Goal: Task Accomplishment & Management: Complete application form

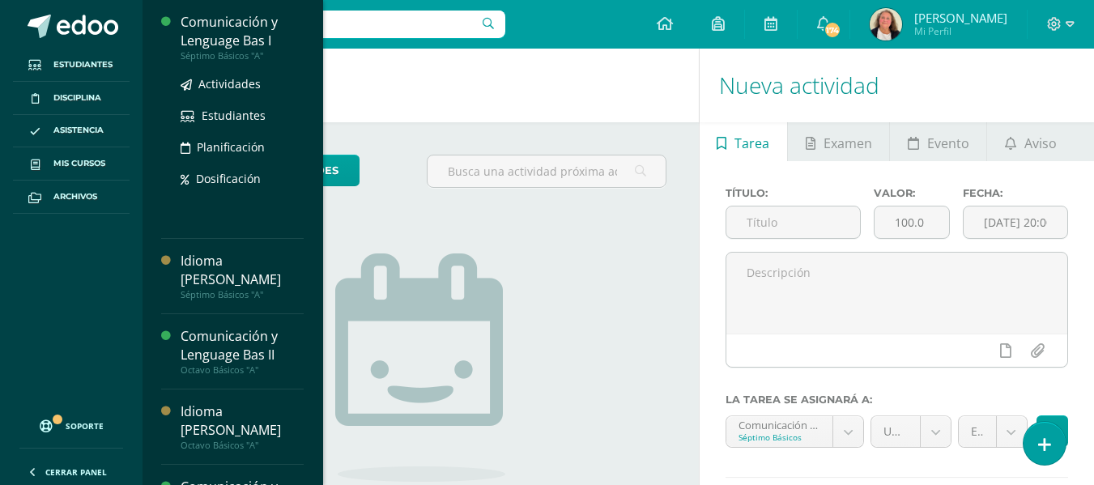
click at [248, 30] on div "Comunicación y Lenguage Bas I" at bounding box center [242, 31] width 123 height 37
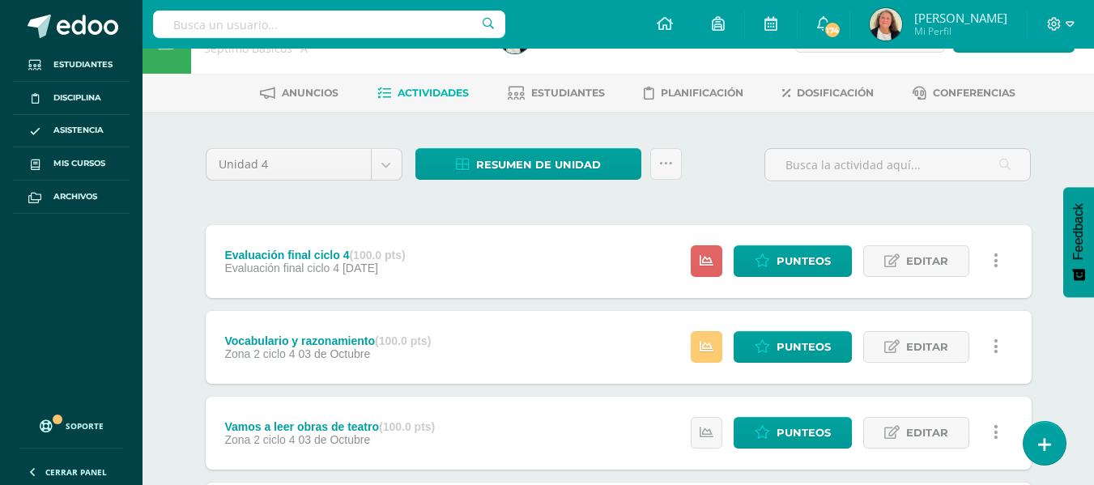
scroll to position [7, 0]
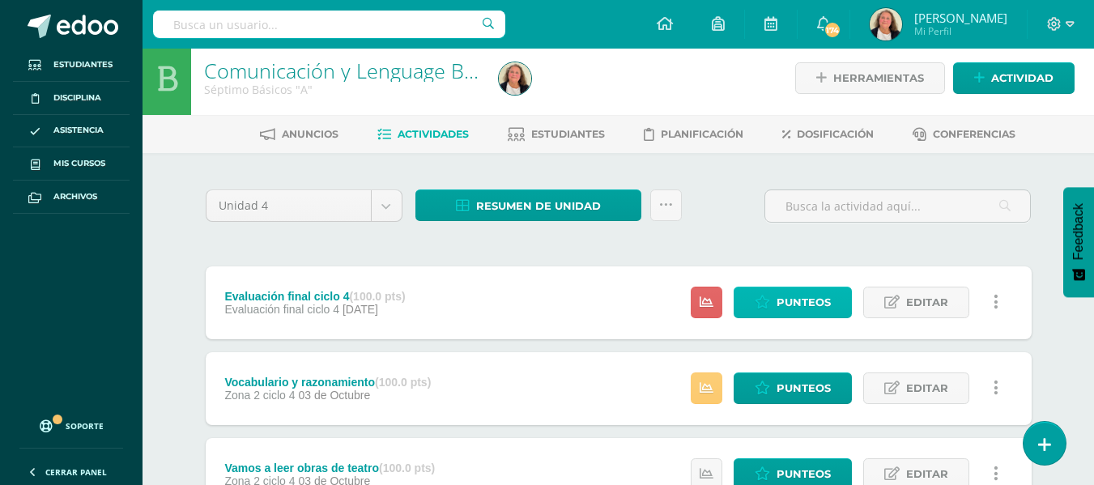
click at [793, 300] on span "Punteos" at bounding box center [803, 302] width 54 height 30
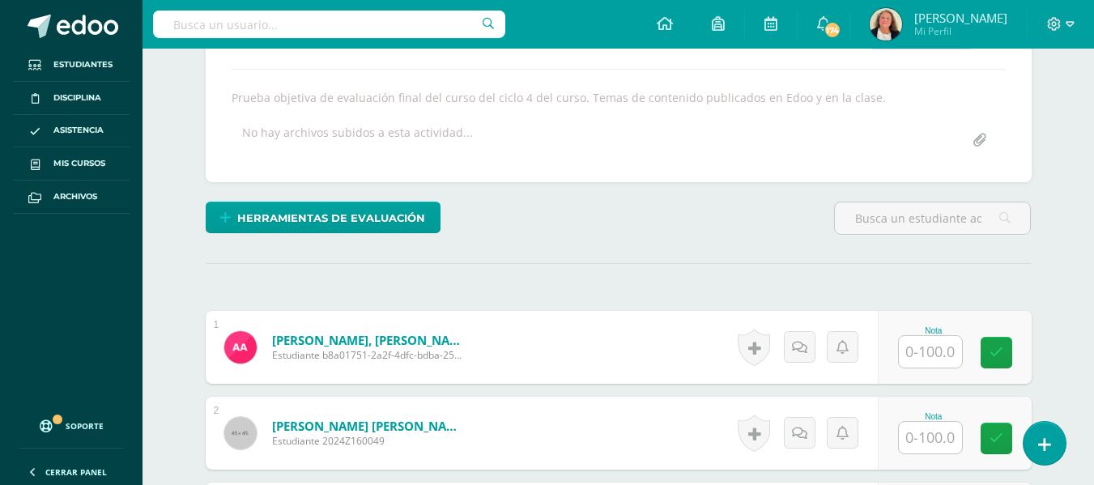
scroll to position [268, 0]
click at [942, 348] on input "text" at bounding box center [930, 351] width 63 height 32
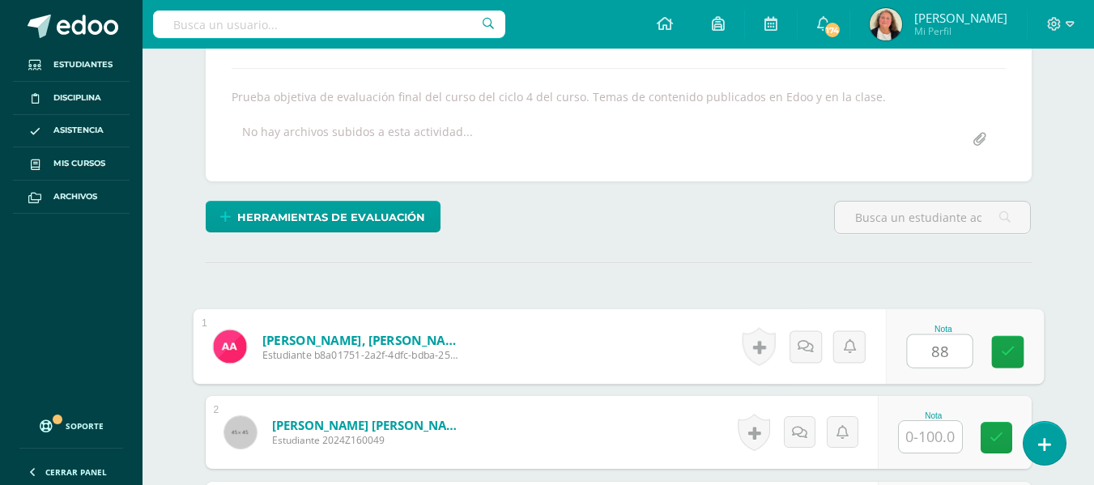
type input "8"
type input "90"
click at [1011, 347] on icon at bounding box center [1007, 352] width 15 height 14
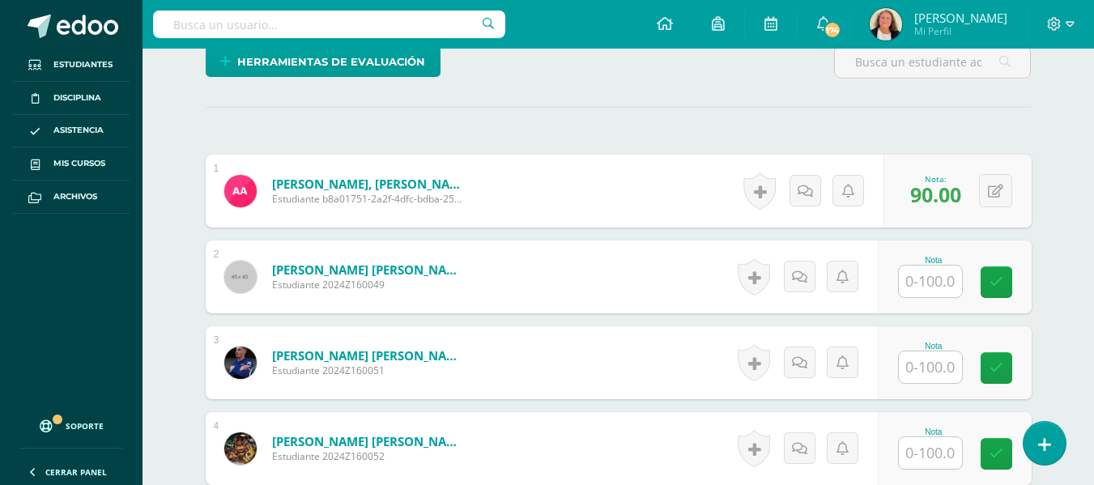
scroll to position [430, 0]
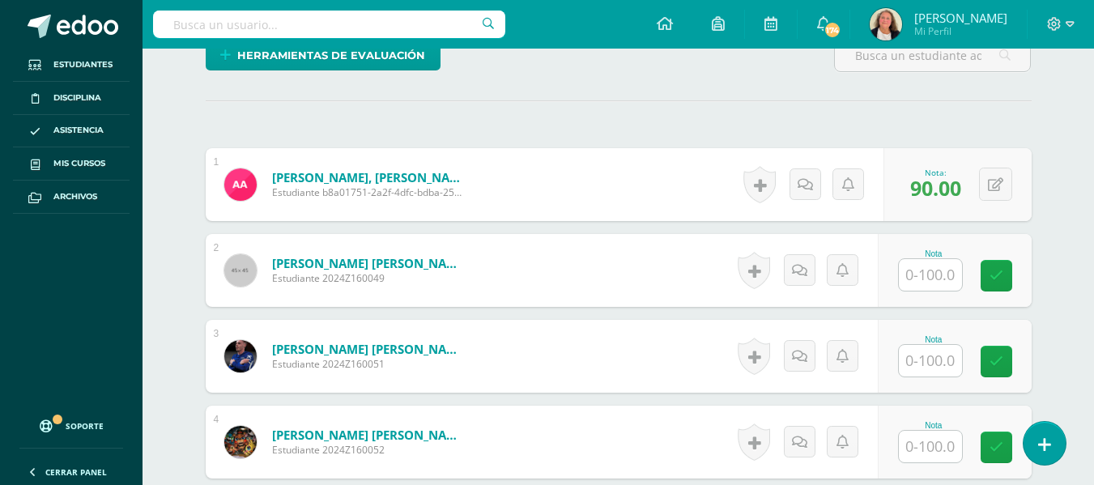
click at [925, 270] on input "text" at bounding box center [930, 275] width 63 height 32
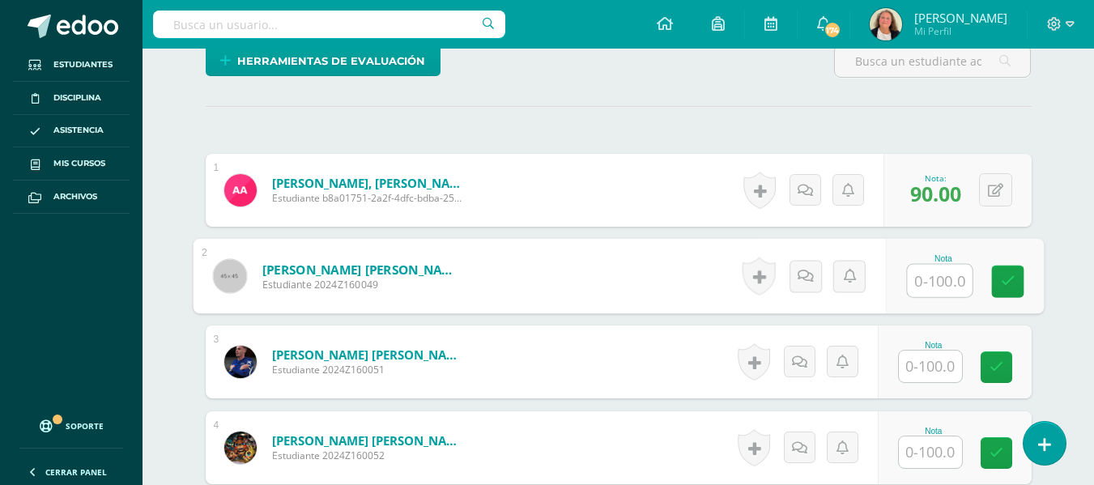
scroll to position [388, 0]
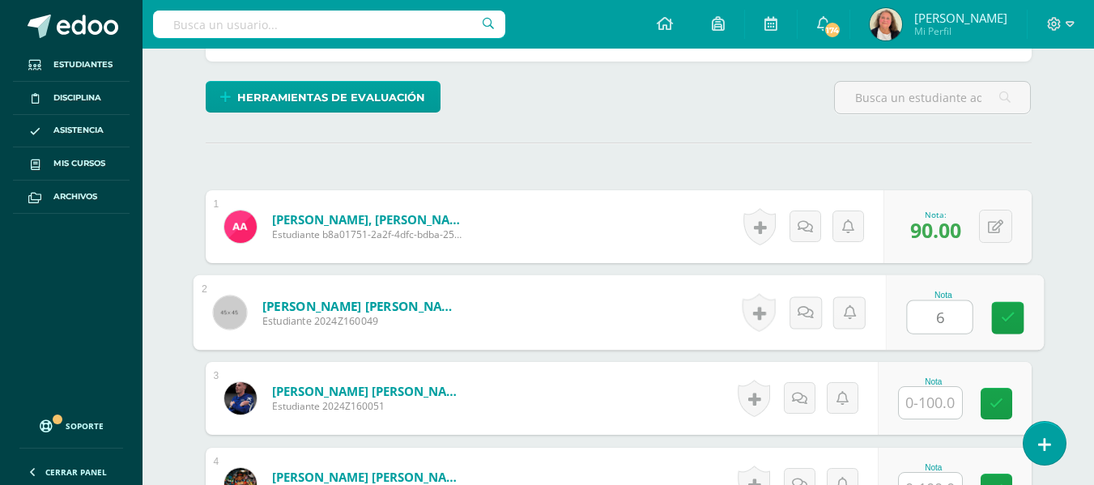
type input "60"
click at [1003, 302] on link at bounding box center [1007, 318] width 32 height 32
click at [925, 404] on input "text" at bounding box center [930, 403] width 63 height 32
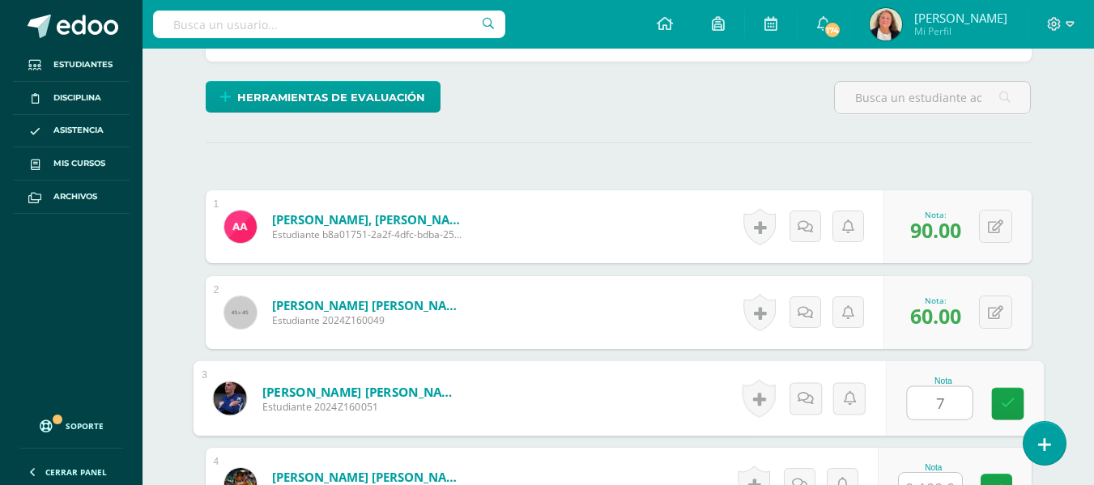
type input "78"
click at [1018, 404] on link at bounding box center [1007, 404] width 32 height 32
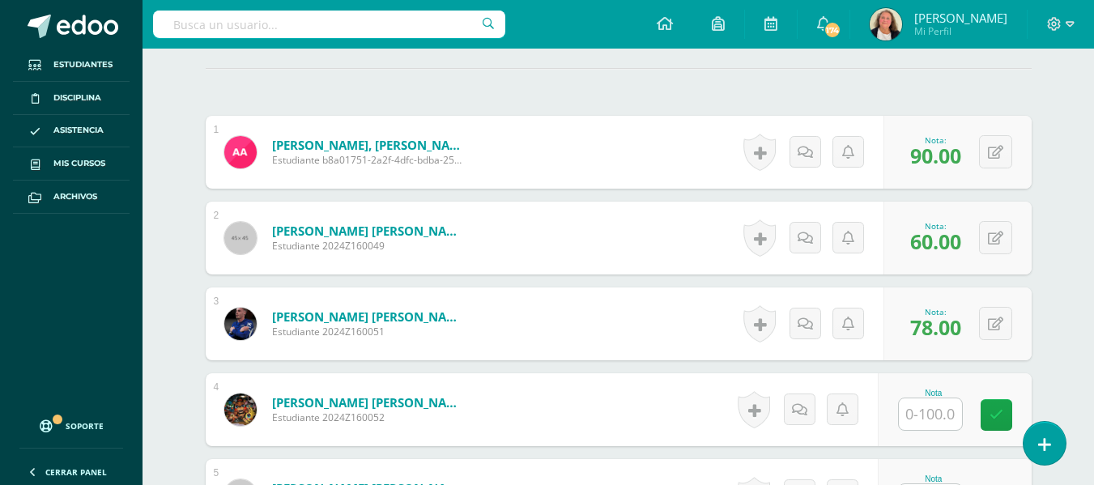
scroll to position [550, 0]
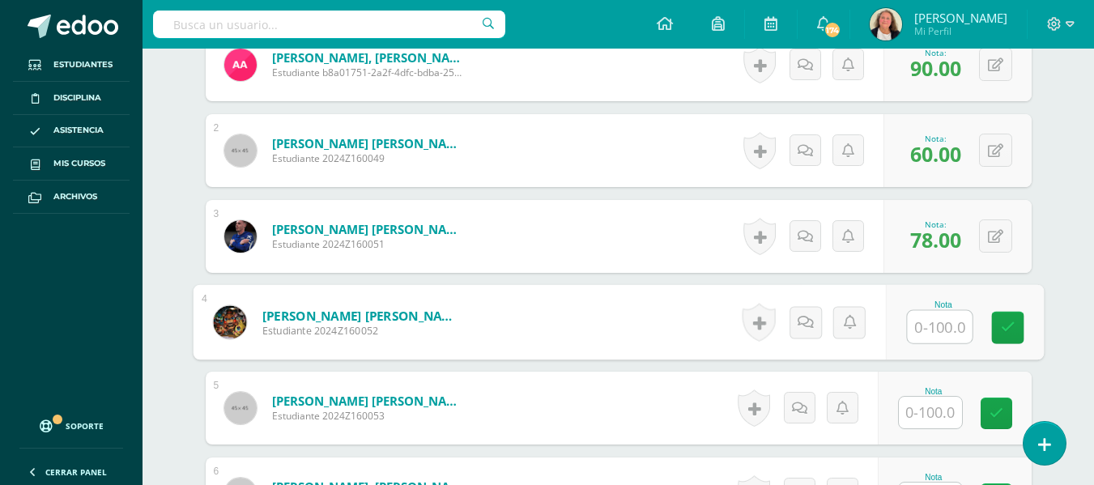
click at [920, 320] on input "text" at bounding box center [939, 327] width 65 height 32
drag, startPoint x: 874, startPoint y: 346, endPoint x: 837, endPoint y: 351, distance: 36.8
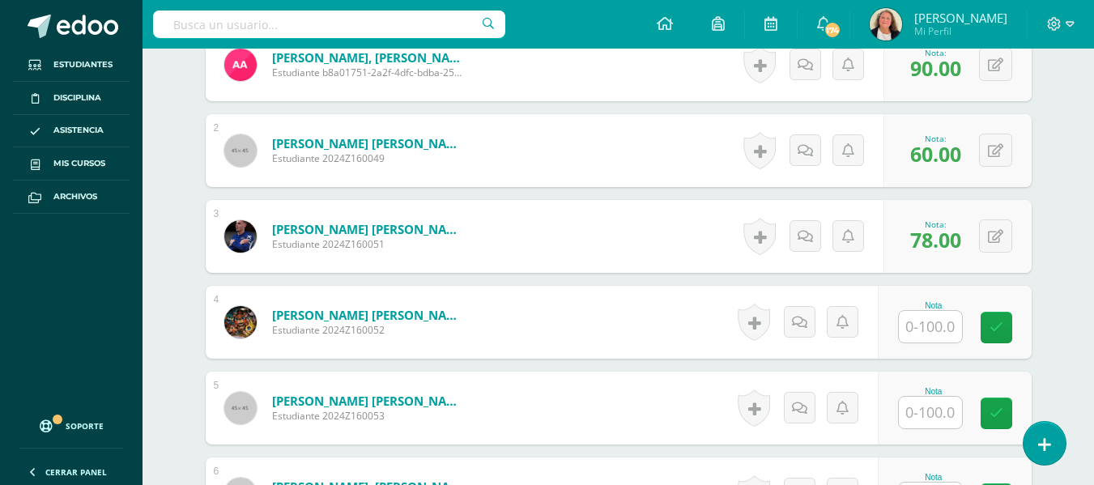
drag, startPoint x: 836, startPoint y: 351, endPoint x: 531, endPoint y: 24, distance: 446.3
click at [531, 24] on div "Configuración Cerrar sesión Sonia Ludiveth Mi Perfil 174 174 Avisos 469 avisos …" at bounding box center [618, 24] width 951 height 49
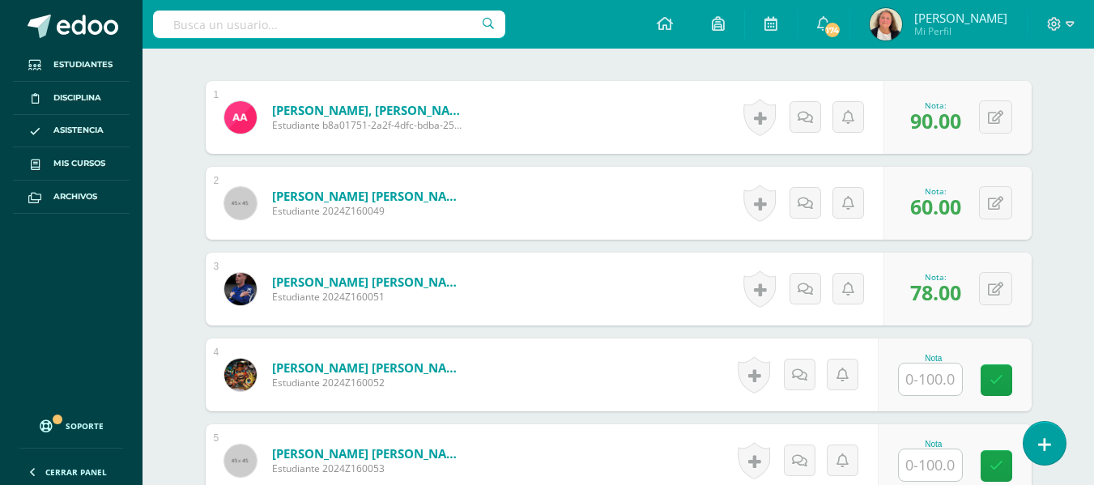
scroll to position [469, 0]
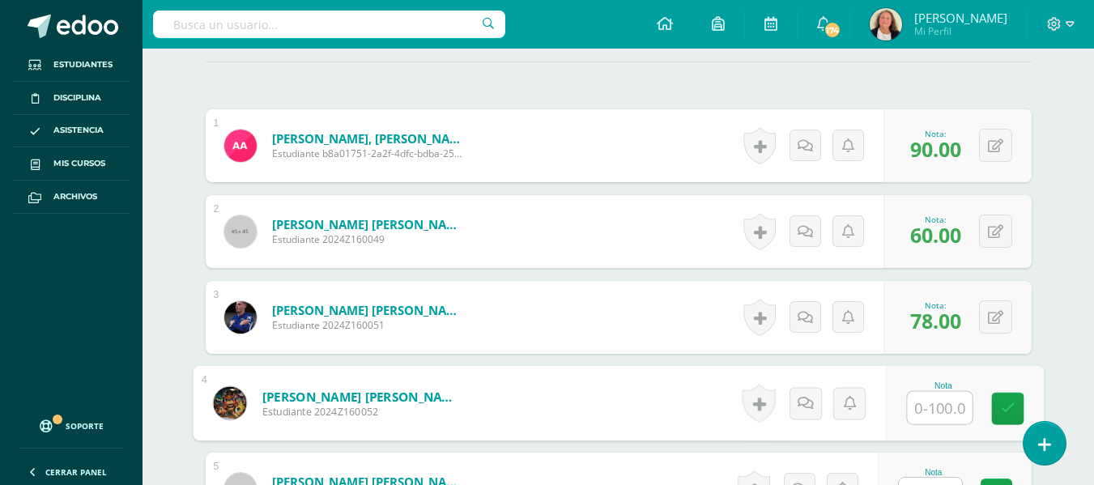
click at [925, 415] on input "text" at bounding box center [939, 408] width 65 height 32
type input "75"
click at [1002, 402] on icon at bounding box center [1007, 409] width 15 height 14
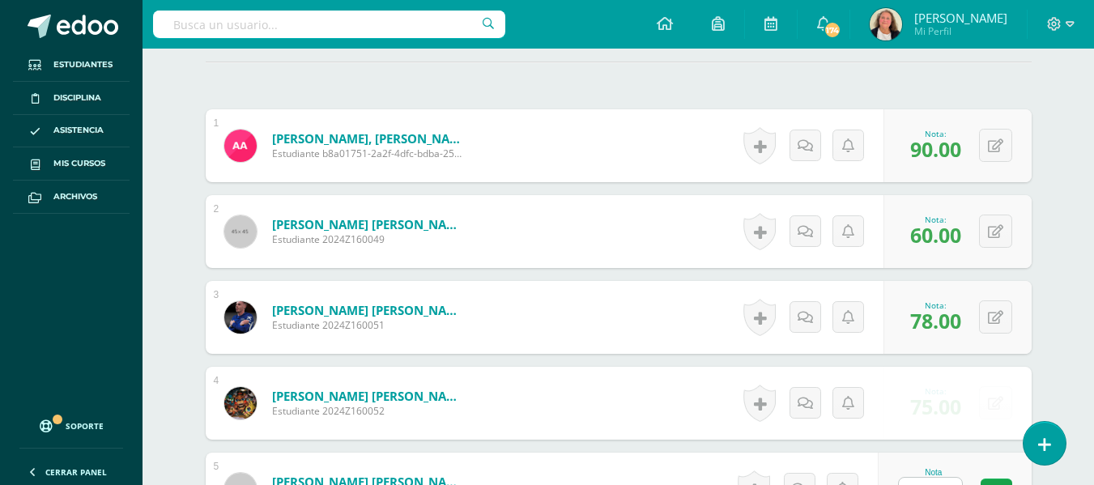
scroll to position [550, 0]
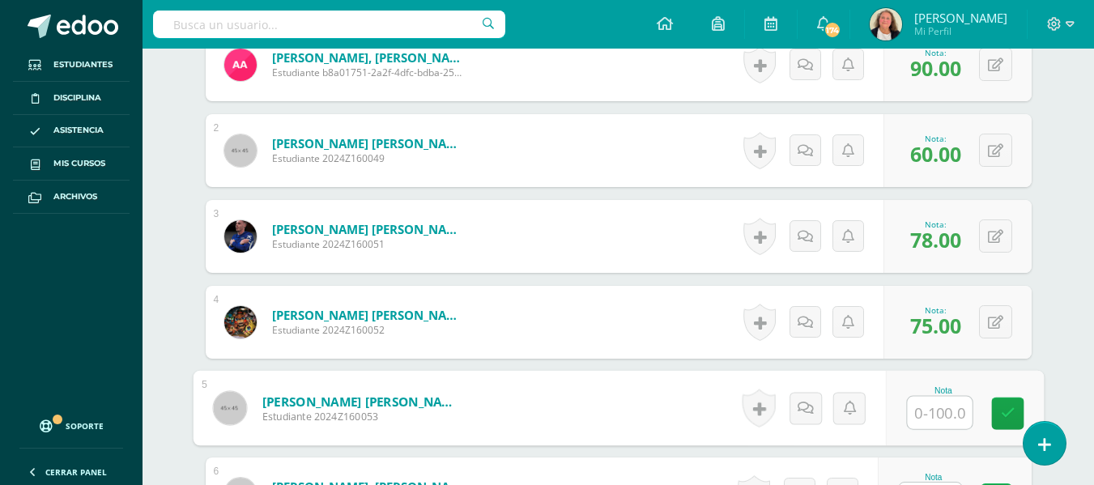
click at [926, 419] on input "text" at bounding box center [939, 413] width 65 height 32
type input "70"
click at [1010, 411] on icon at bounding box center [1007, 413] width 15 height 14
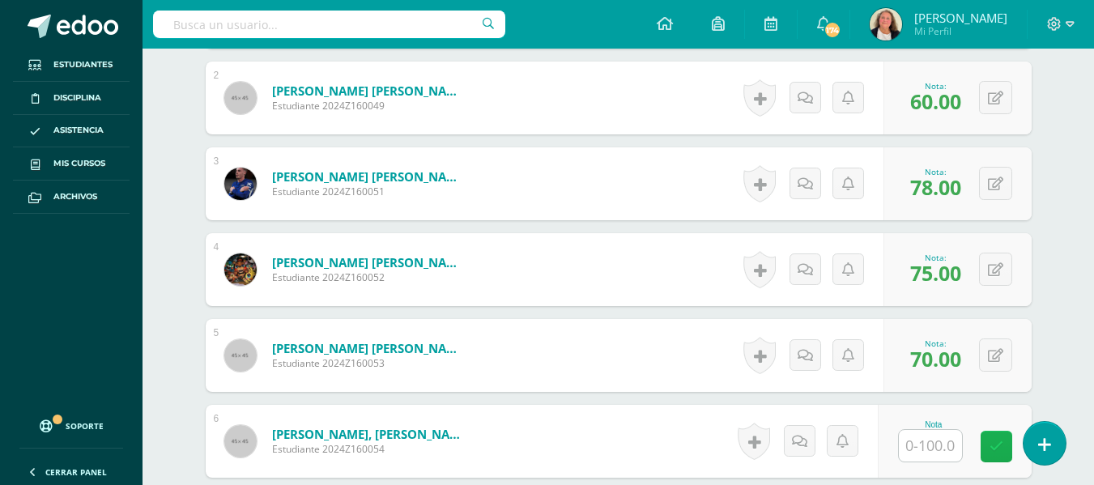
scroll to position [631, 0]
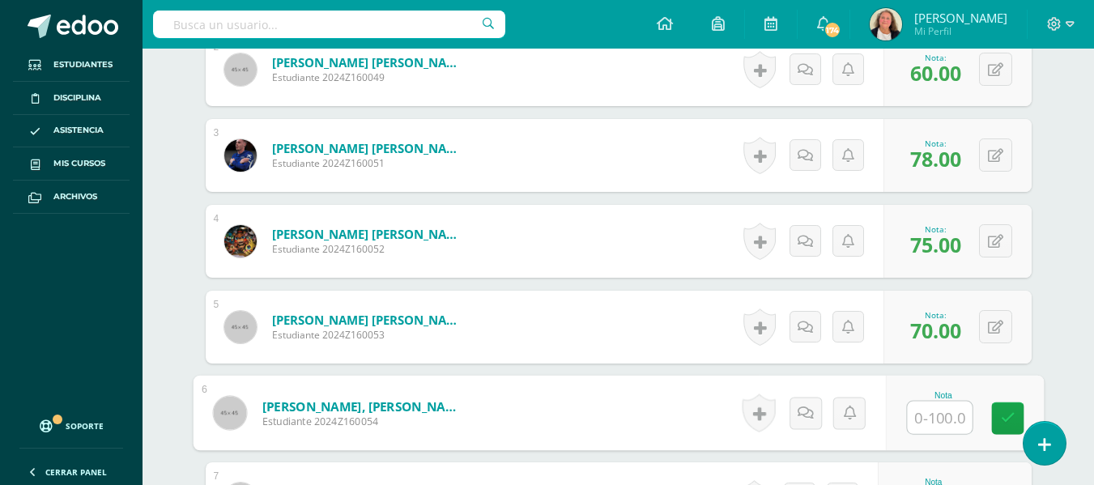
click at [936, 413] on input "text" at bounding box center [939, 418] width 65 height 32
type input "55"
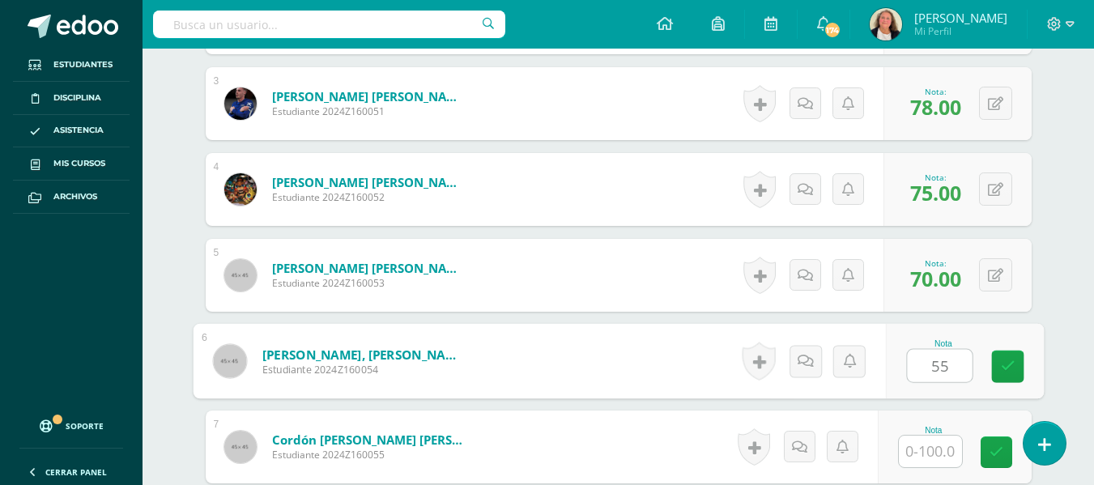
scroll to position [712, 0]
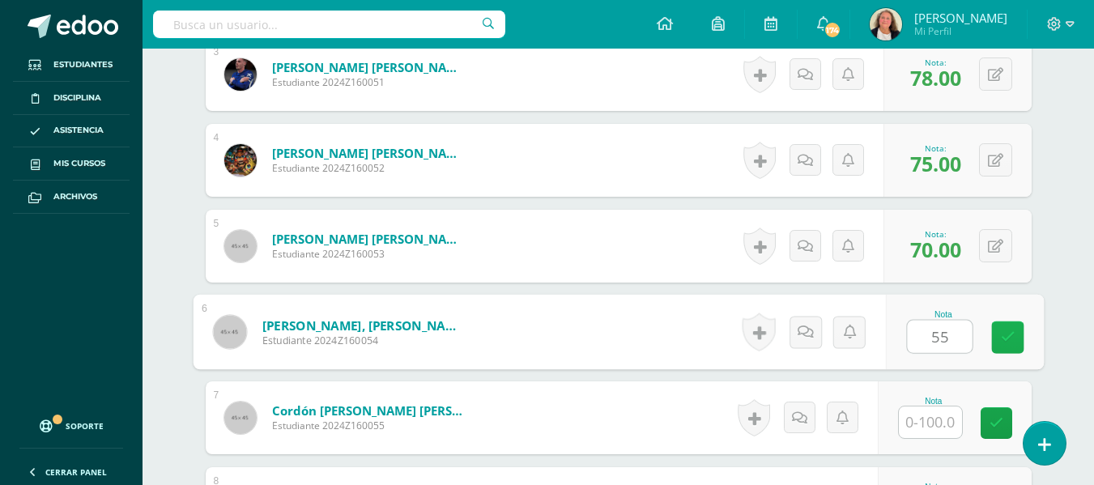
click at [1011, 331] on icon at bounding box center [1007, 337] width 15 height 14
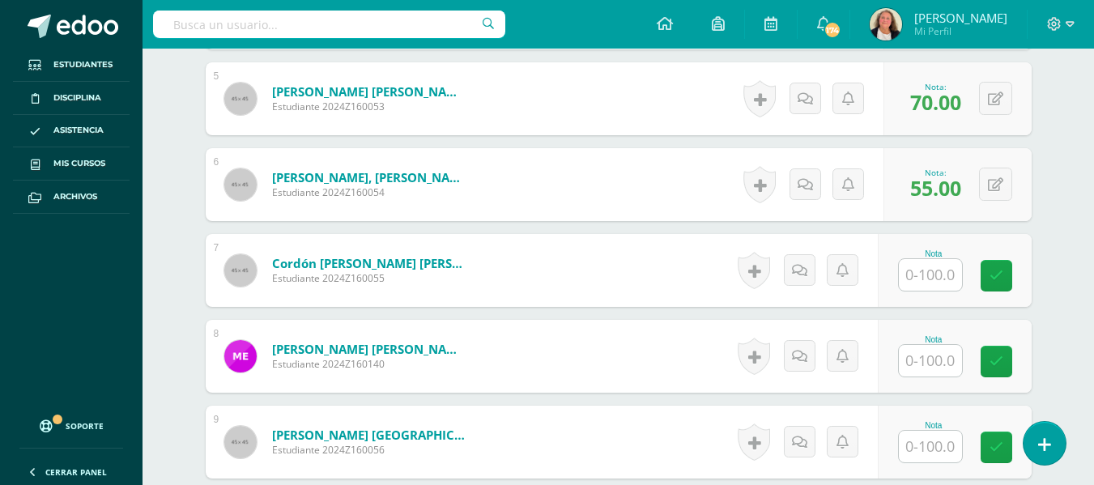
scroll to position [874, 0]
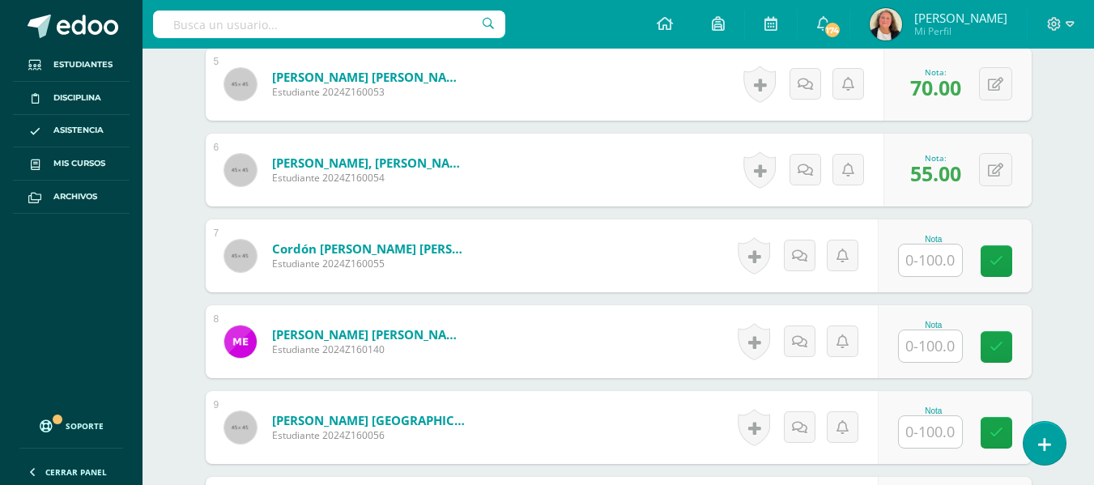
click at [930, 257] on input "text" at bounding box center [930, 261] width 63 height 32
type input "100"
click at [1019, 260] on link at bounding box center [1007, 261] width 32 height 32
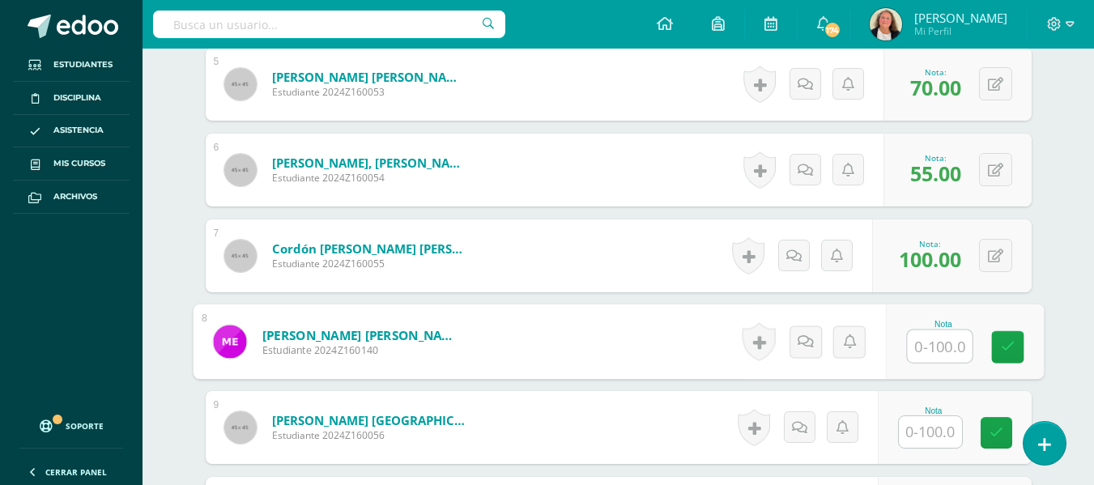
click at [921, 351] on input "text" at bounding box center [939, 346] width 65 height 32
type input "95"
click at [1009, 343] on icon at bounding box center [1007, 347] width 15 height 14
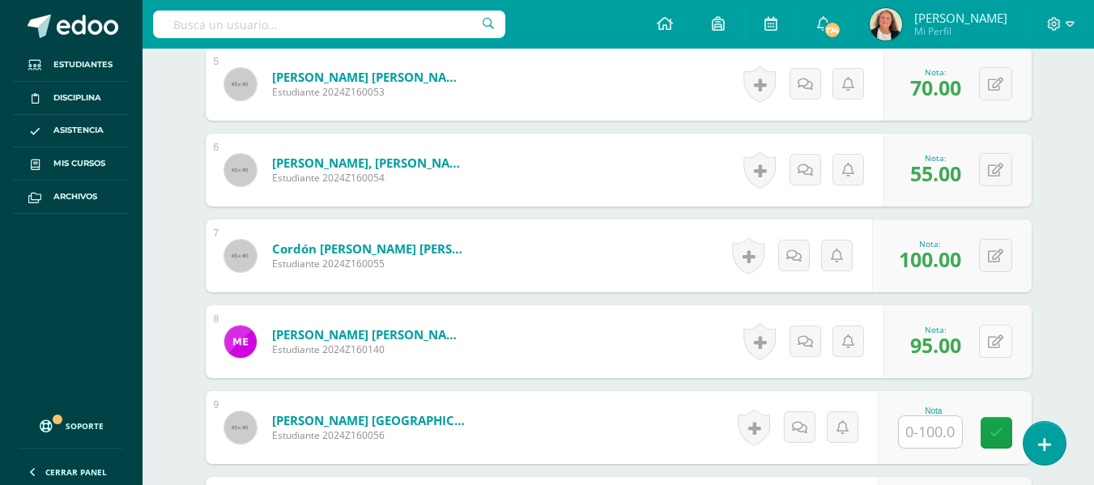
scroll to position [955, 0]
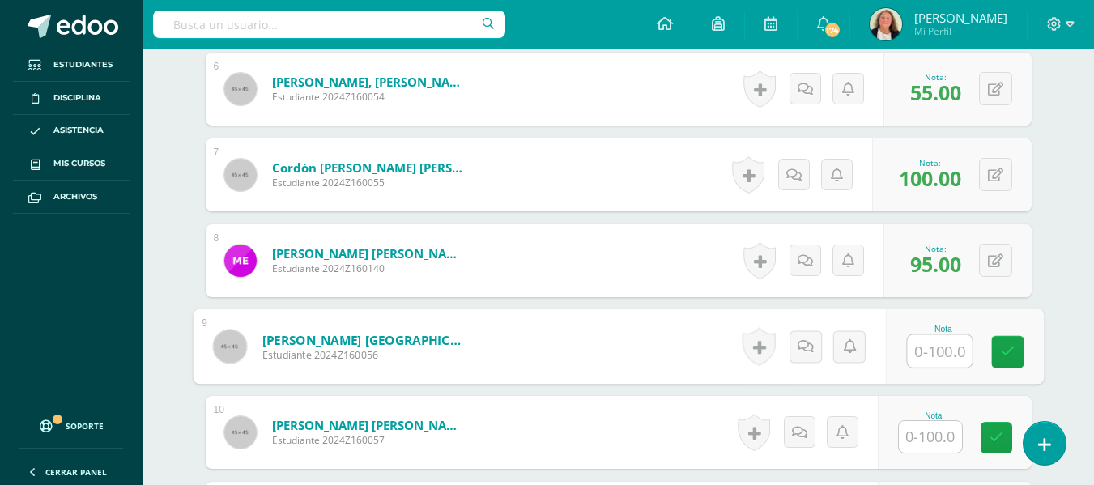
click at [927, 347] on input "text" at bounding box center [939, 351] width 65 height 32
type input "72"
click at [1016, 349] on link at bounding box center [1007, 352] width 32 height 32
click at [923, 439] on input "text" at bounding box center [930, 437] width 63 height 32
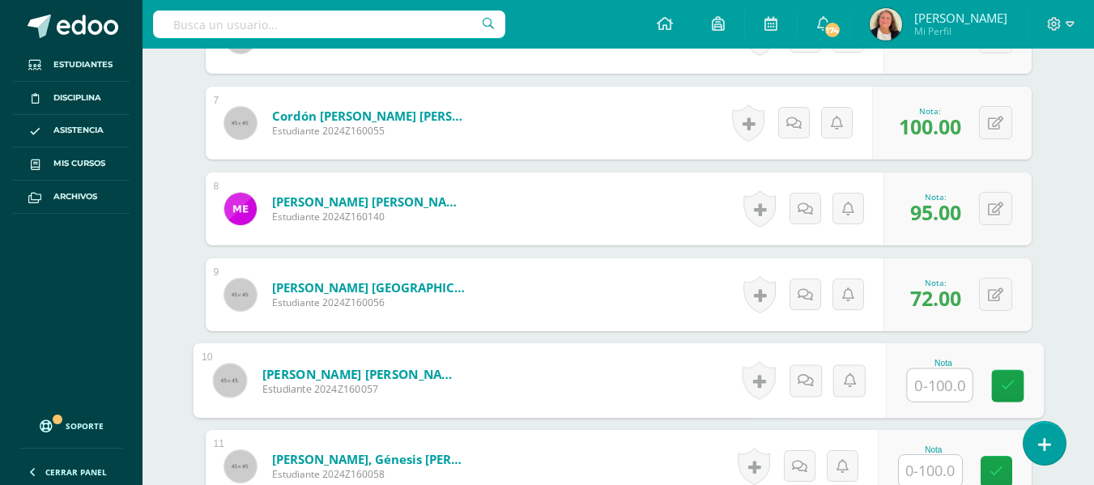
scroll to position [1036, 0]
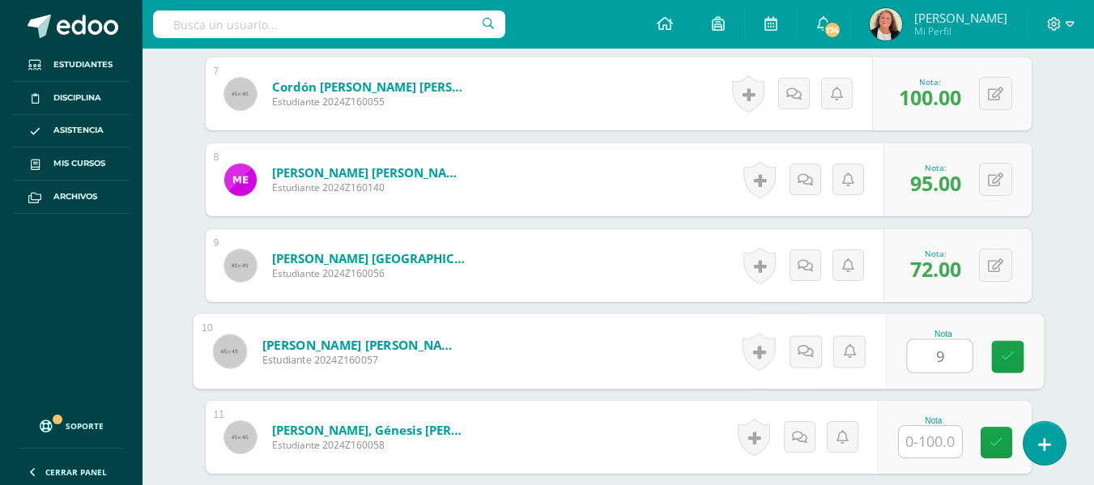
type input "99"
click at [1013, 351] on icon at bounding box center [1007, 357] width 15 height 14
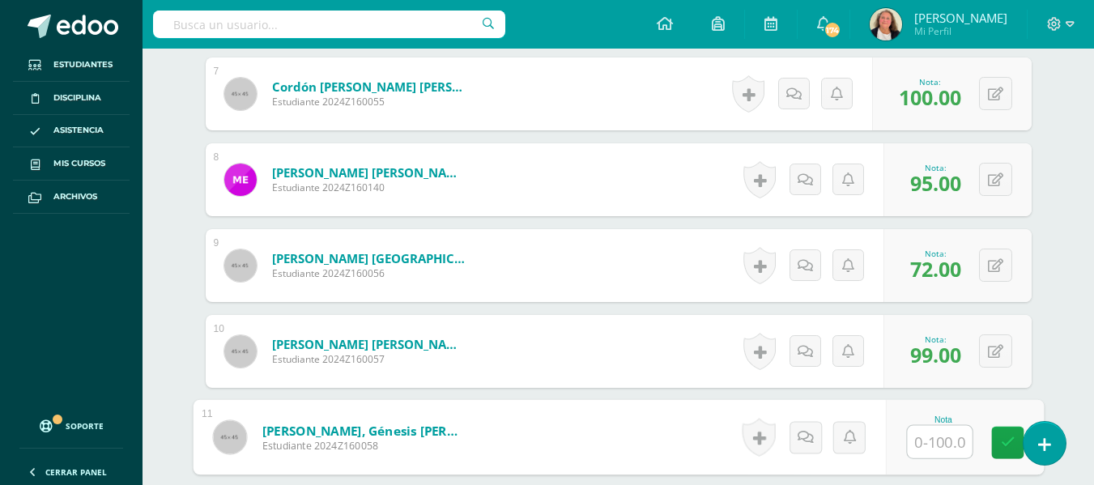
click at [931, 435] on input "text" at bounding box center [939, 442] width 65 height 32
type input "99"
click at [1005, 441] on icon at bounding box center [1007, 443] width 15 height 14
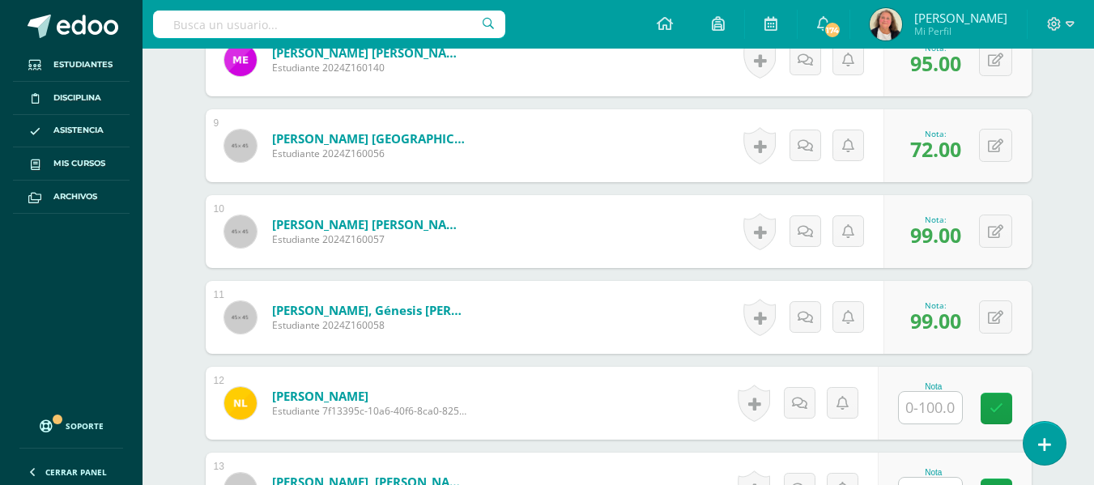
scroll to position [1198, 0]
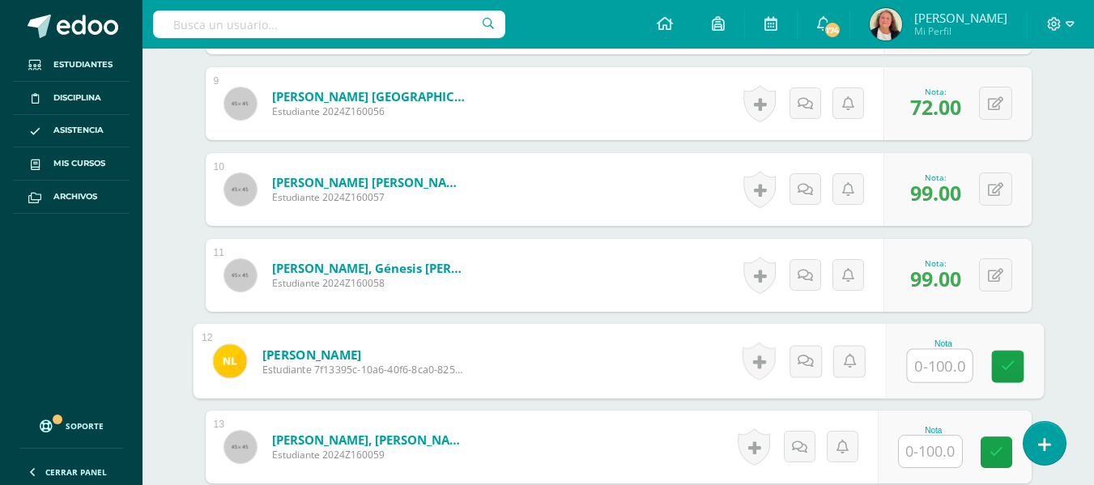
click at [929, 366] on input "text" at bounding box center [939, 366] width 65 height 32
type input "70"
click at [1007, 377] on link at bounding box center [1007, 367] width 32 height 32
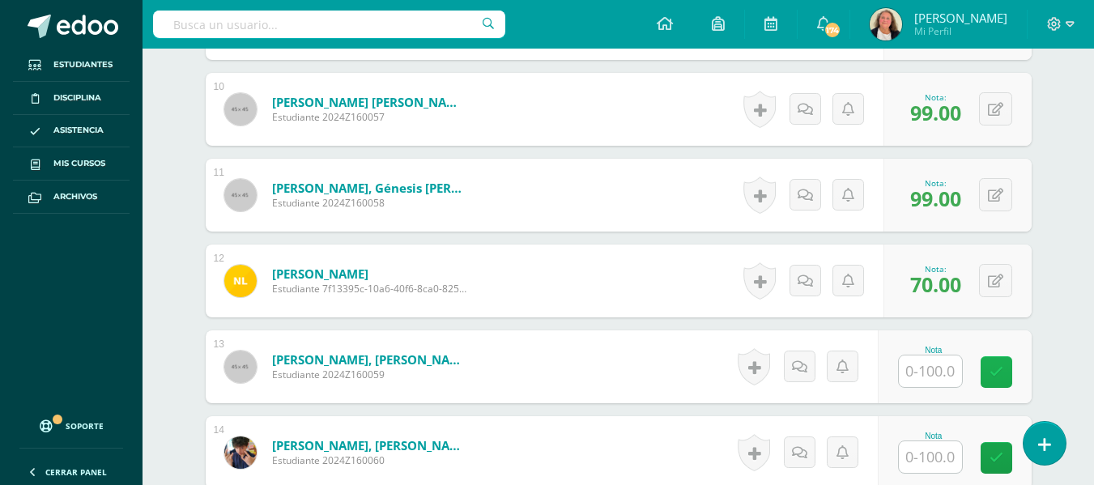
scroll to position [1278, 0]
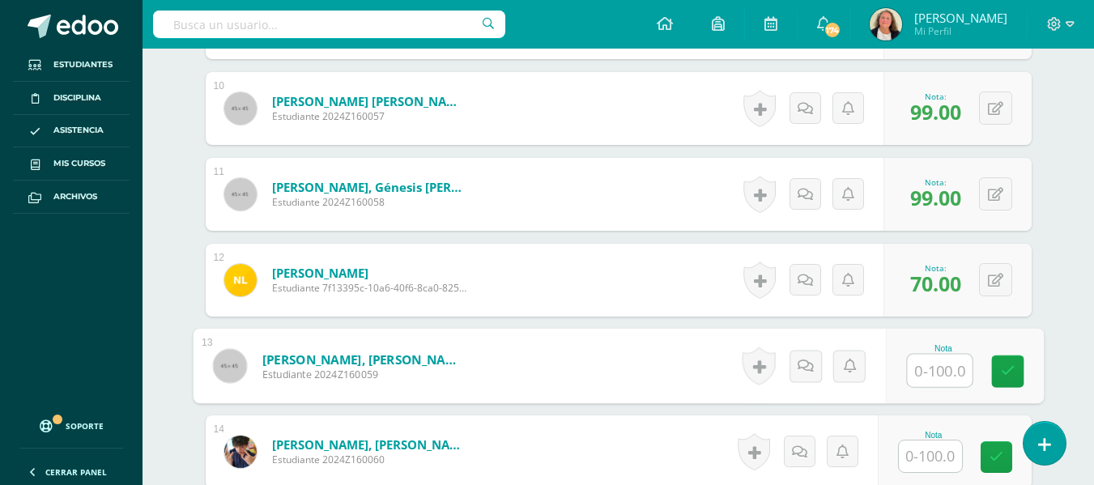
click at [936, 368] on input "text" at bounding box center [939, 371] width 65 height 32
type input "91"
click at [1010, 368] on icon at bounding box center [1007, 371] width 15 height 14
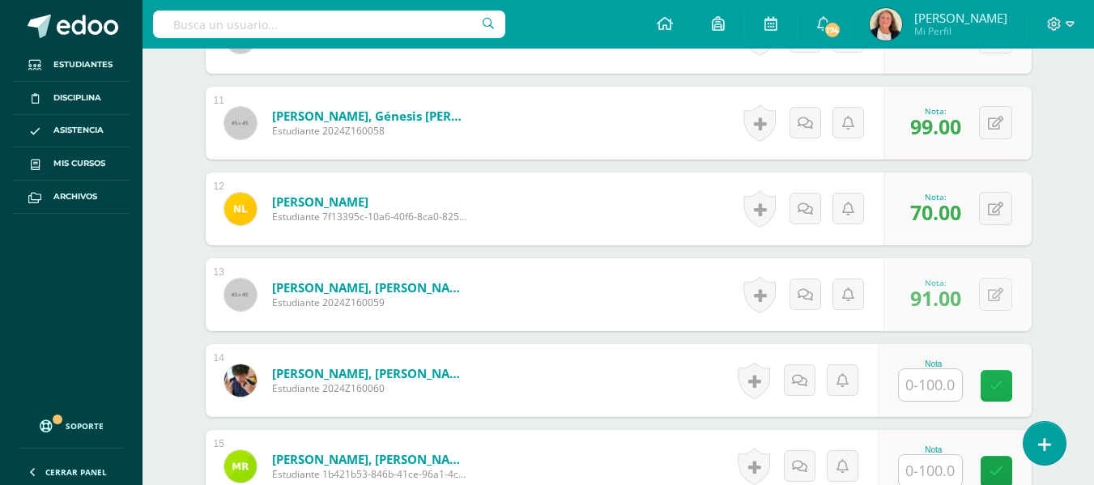
scroll to position [1359, 0]
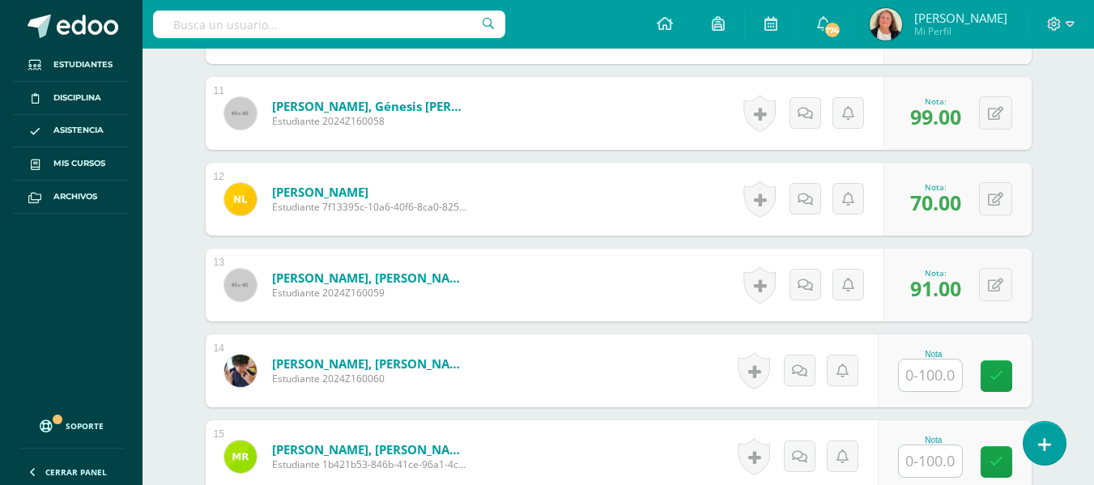
click at [928, 374] on input "text" at bounding box center [930, 375] width 63 height 32
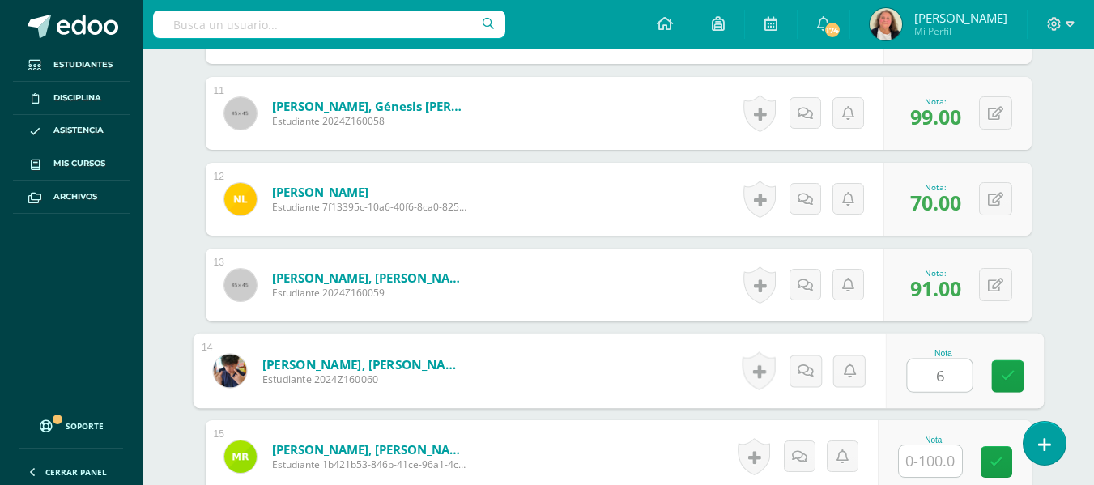
type input "65"
click at [1003, 374] on icon at bounding box center [1007, 376] width 15 height 14
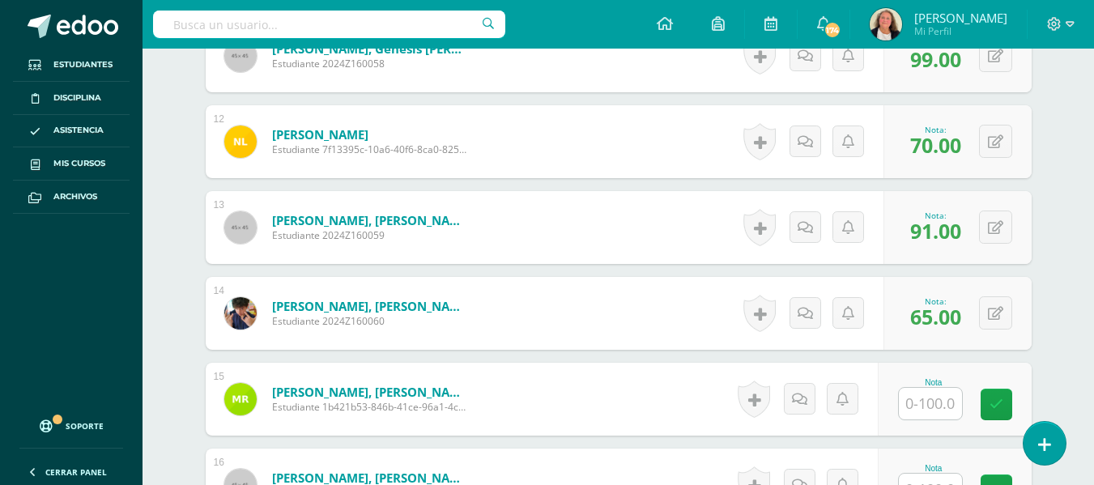
scroll to position [1521, 0]
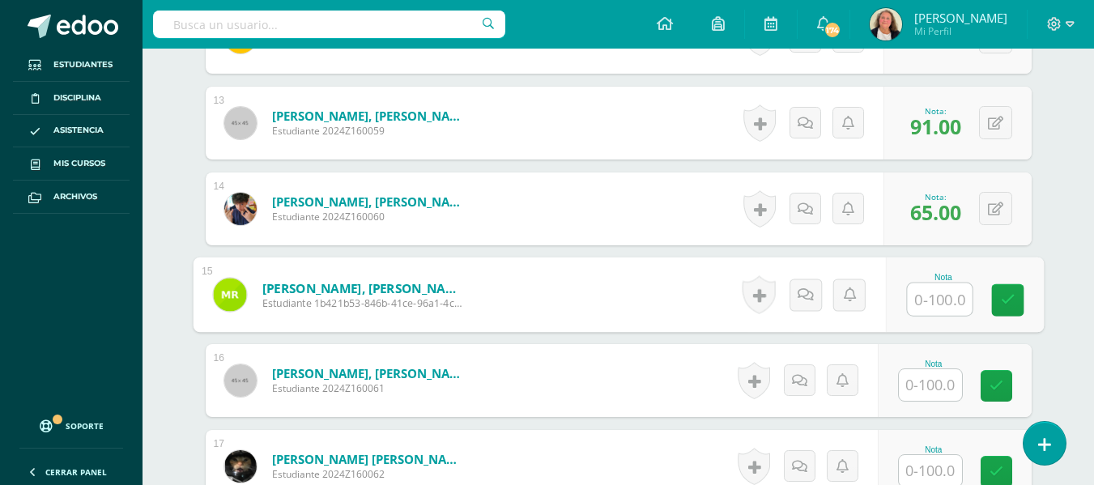
click at [944, 291] on input "text" at bounding box center [939, 299] width 65 height 32
type input "89"
click at [1010, 300] on icon at bounding box center [1007, 300] width 15 height 14
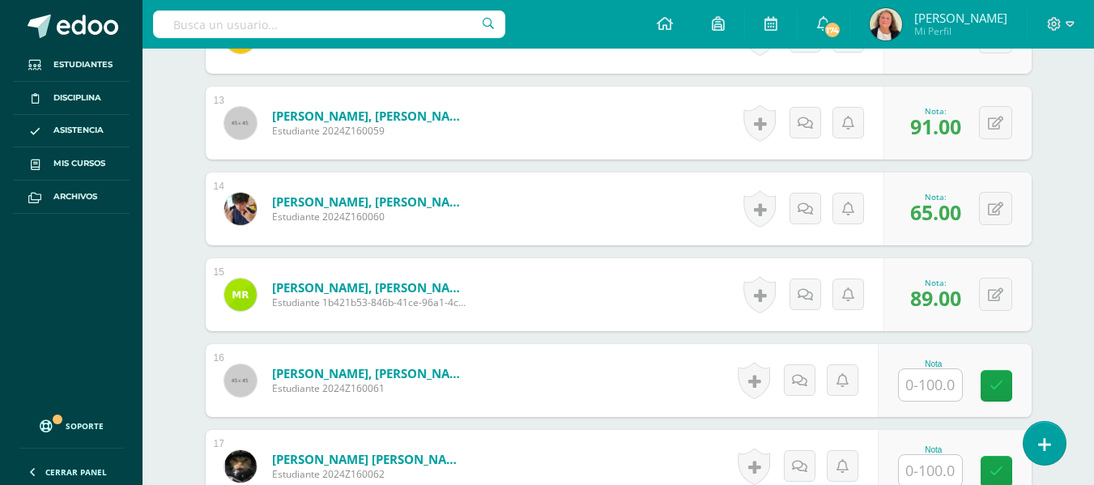
click at [923, 387] on input "text" at bounding box center [930, 385] width 63 height 32
type input "89"
click at [1010, 384] on icon at bounding box center [1007, 386] width 15 height 14
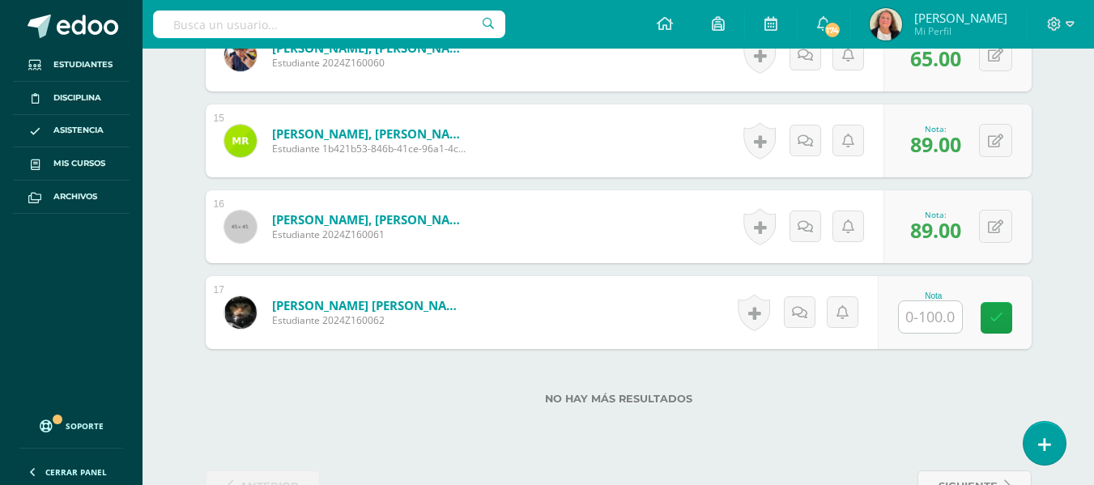
scroll to position [1683, 0]
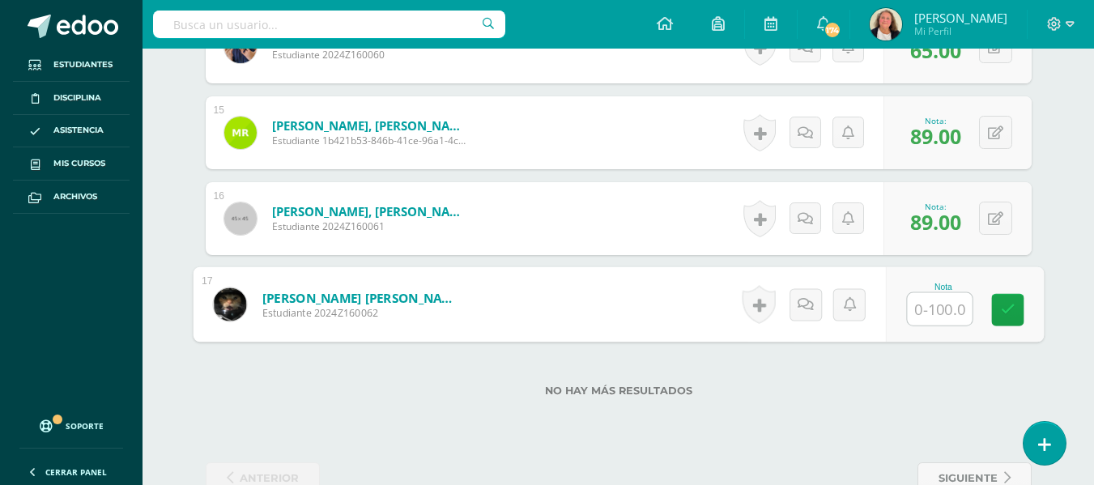
click at [930, 305] on input "text" at bounding box center [939, 309] width 65 height 32
type input "95"
click at [1002, 308] on icon at bounding box center [1007, 310] width 15 height 14
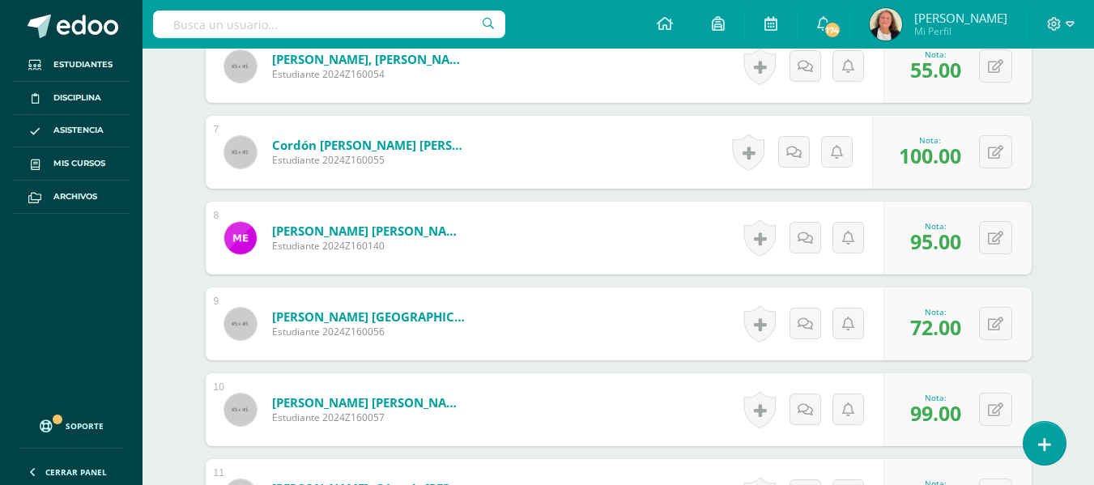
scroll to position [996, 0]
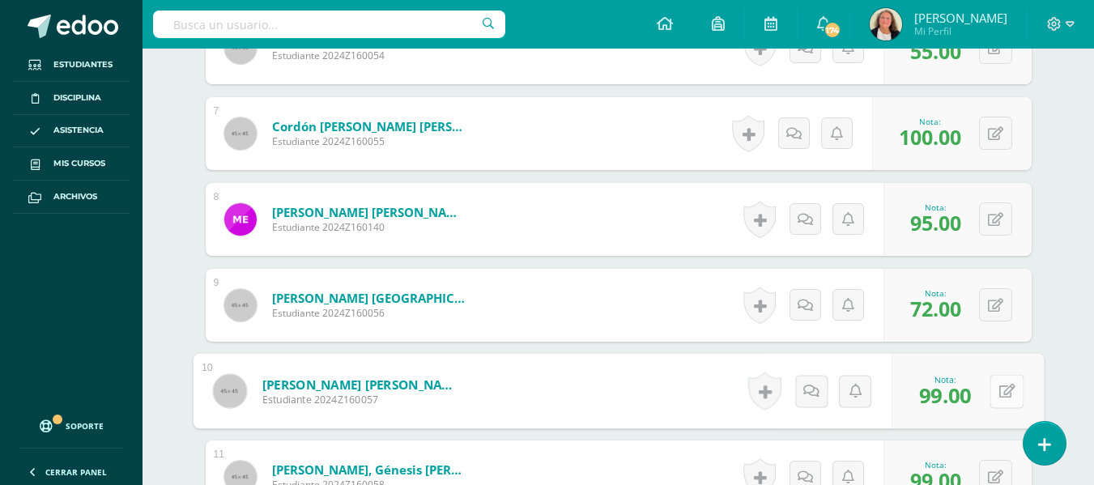
click at [992, 388] on button at bounding box center [1006, 391] width 34 height 34
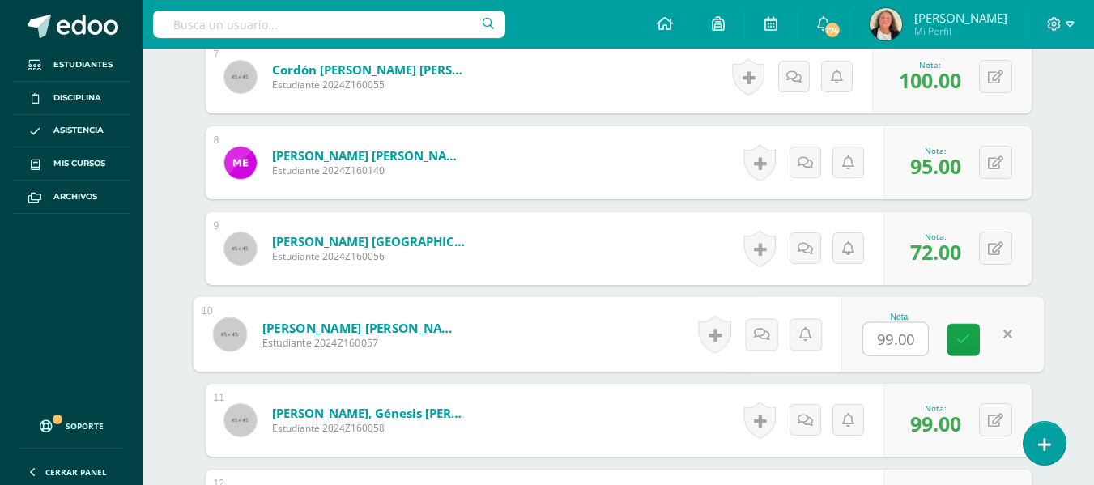
scroll to position [1158, 0]
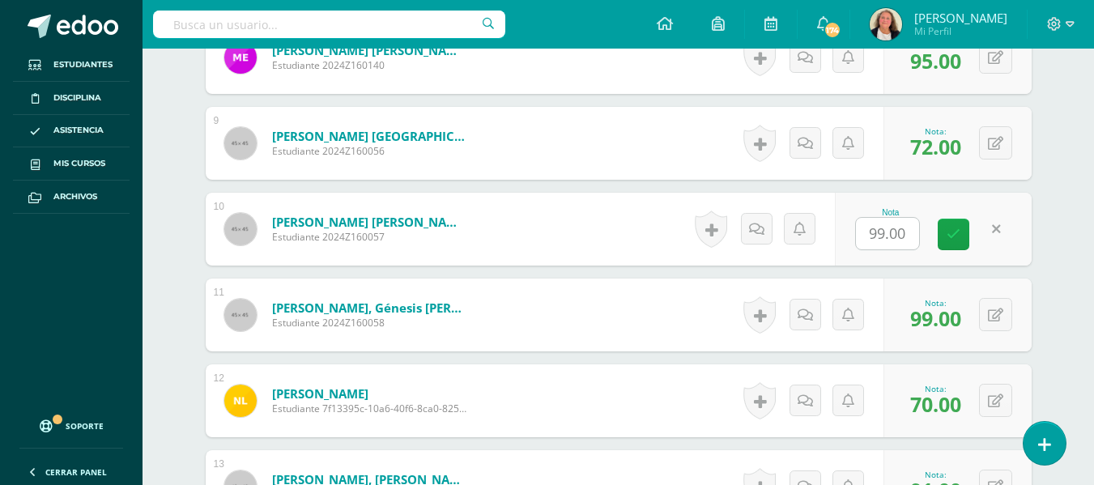
click at [962, 319] on div "Nota: 99.00" at bounding box center [936, 314] width 64 height 35
click at [994, 313] on button at bounding box center [995, 314] width 33 height 33
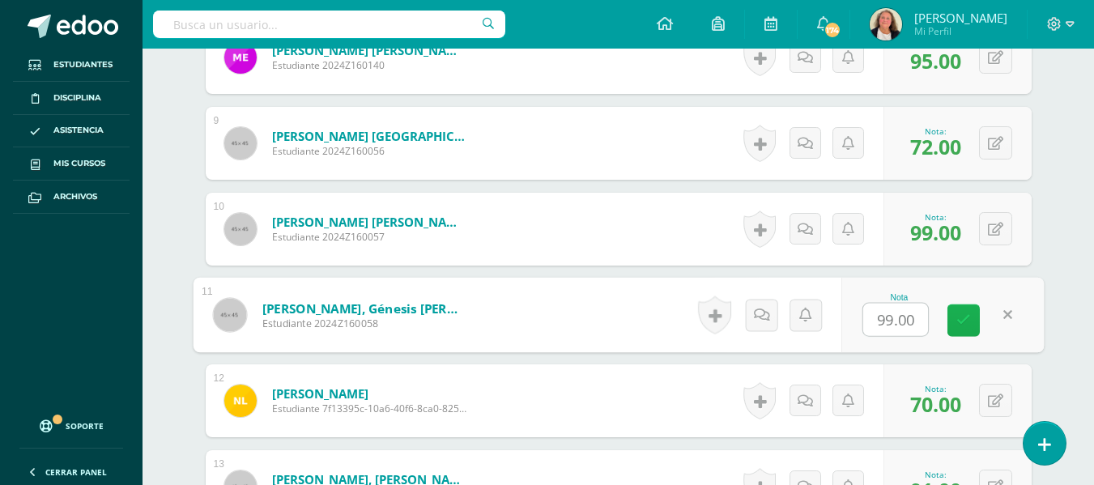
click at [962, 317] on icon at bounding box center [963, 320] width 15 height 14
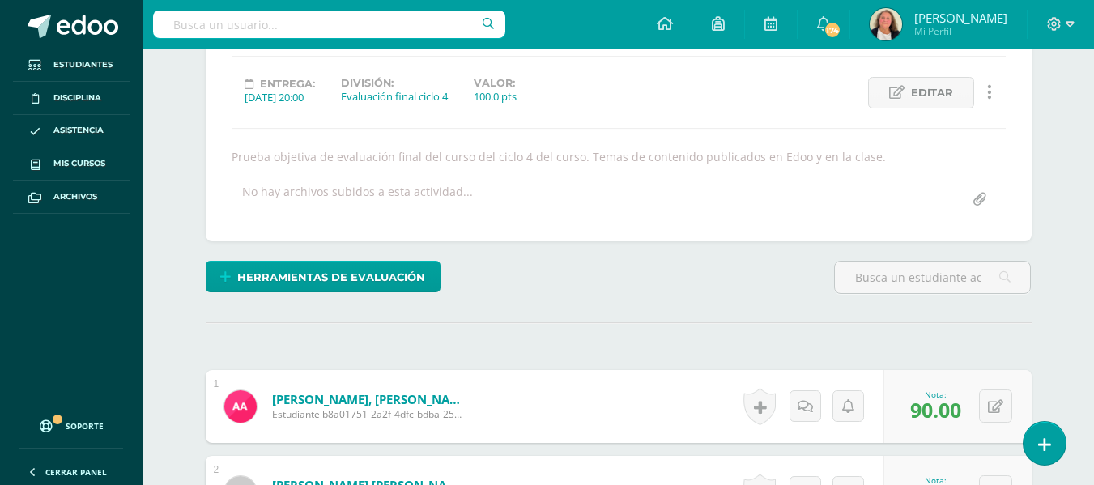
scroll to position [0, 0]
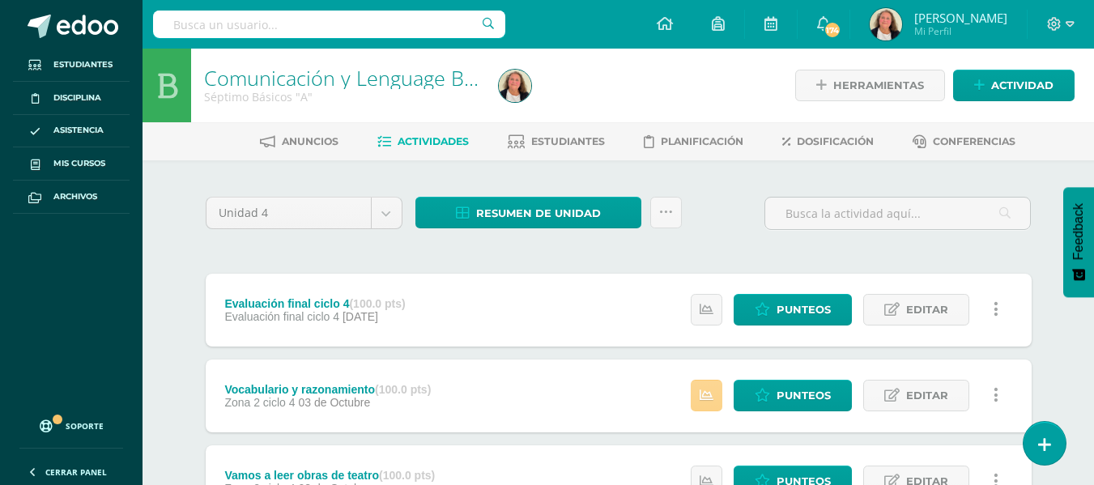
click at [716, 398] on link at bounding box center [707, 396] width 32 height 32
click at [559, 365] on div "Vocabulario y razonamiento (100.0 pts) Zona 2 ciclo 4 [DATE] Punteos Editar His…" at bounding box center [619, 395] width 826 height 73
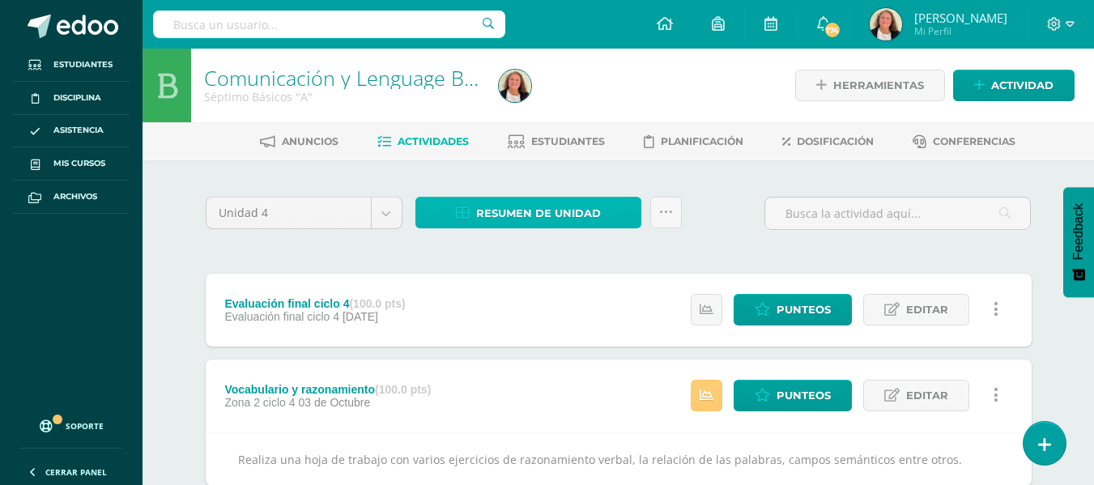
click at [504, 207] on span "Resumen de unidad" at bounding box center [538, 213] width 125 height 30
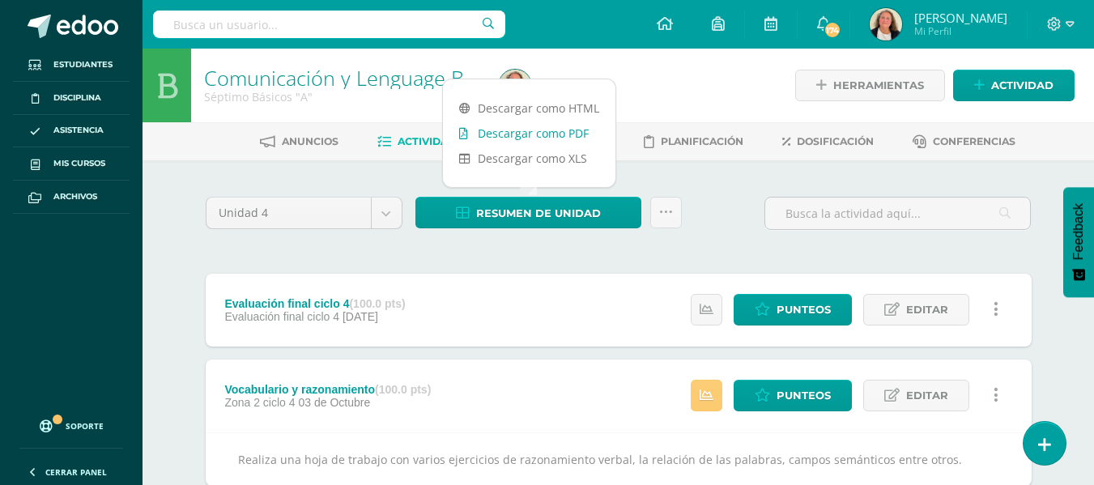
click at [519, 133] on link "Descargar como PDF" at bounding box center [529, 133] width 172 height 25
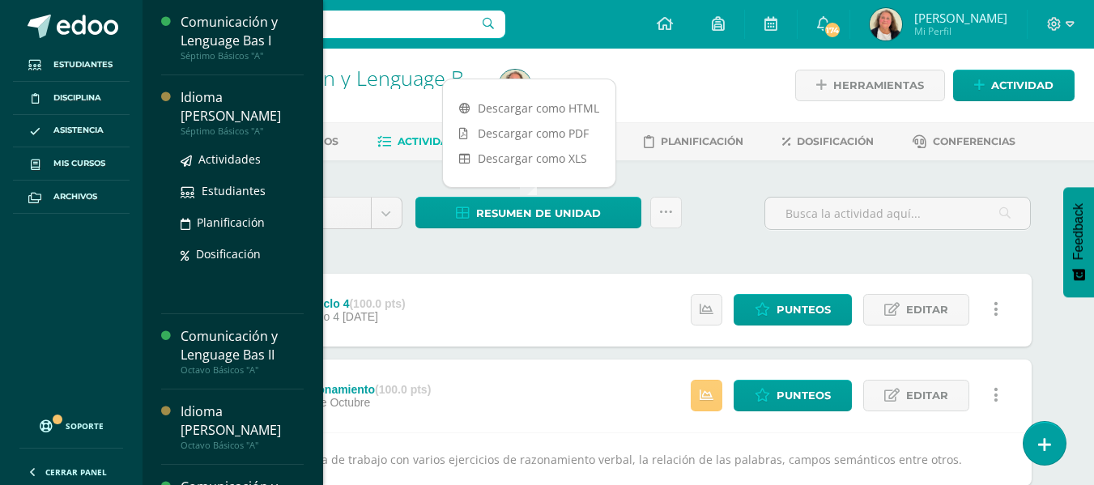
click at [283, 93] on div "Idioma [PERSON_NAME]" at bounding box center [242, 106] width 123 height 37
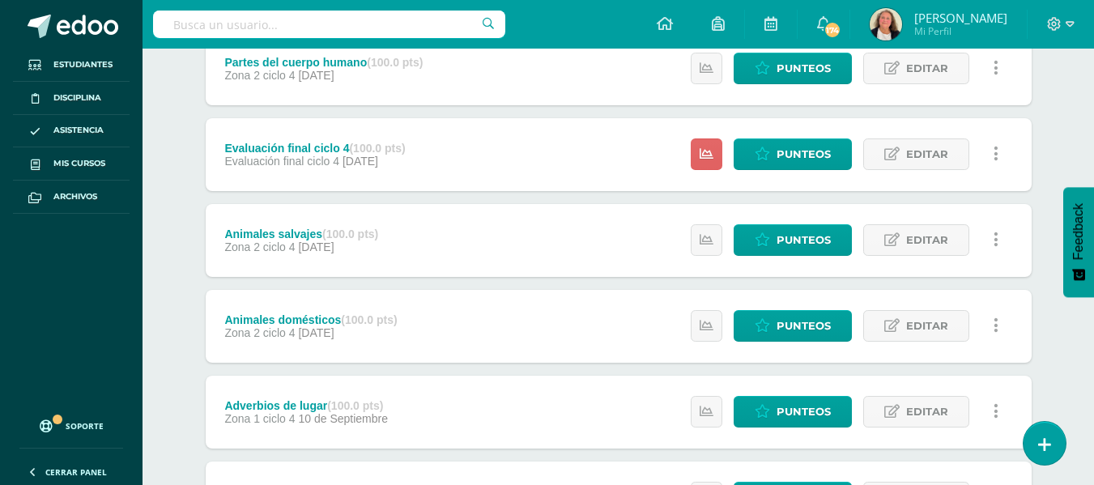
scroll to position [160, 0]
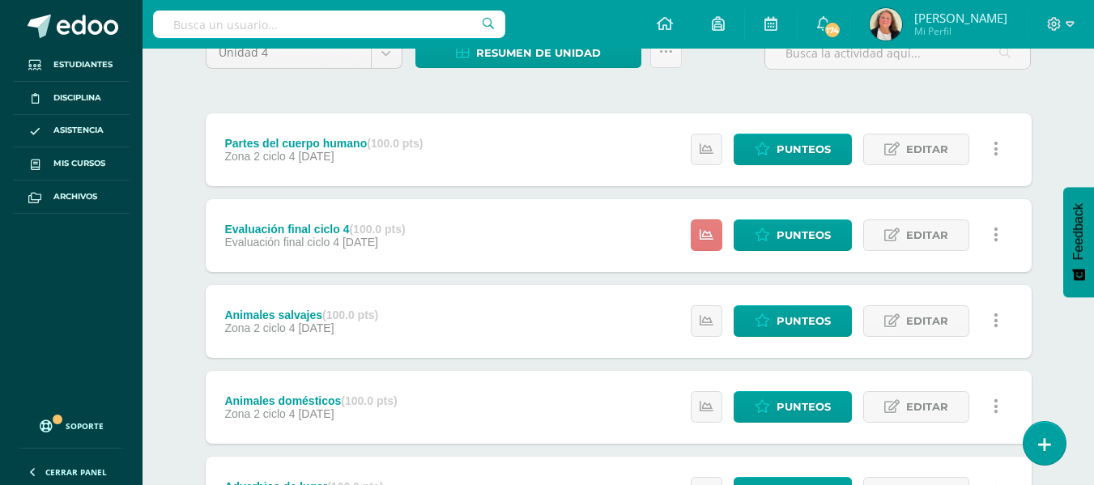
click at [713, 236] on icon at bounding box center [707, 235] width 14 height 14
click at [770, 234] on icon at bounding box center [762, 235] width 15 height 14
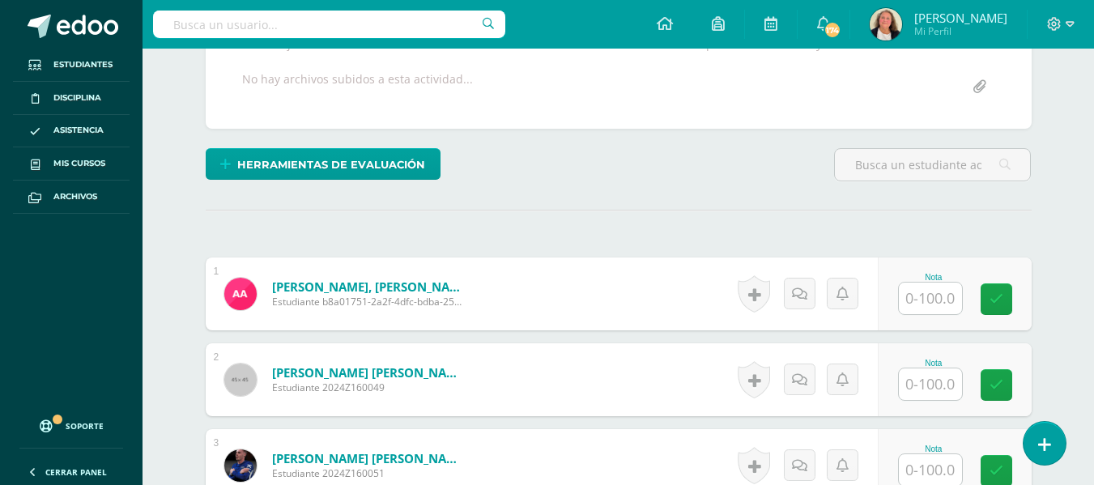
scroll to position [349, 0]
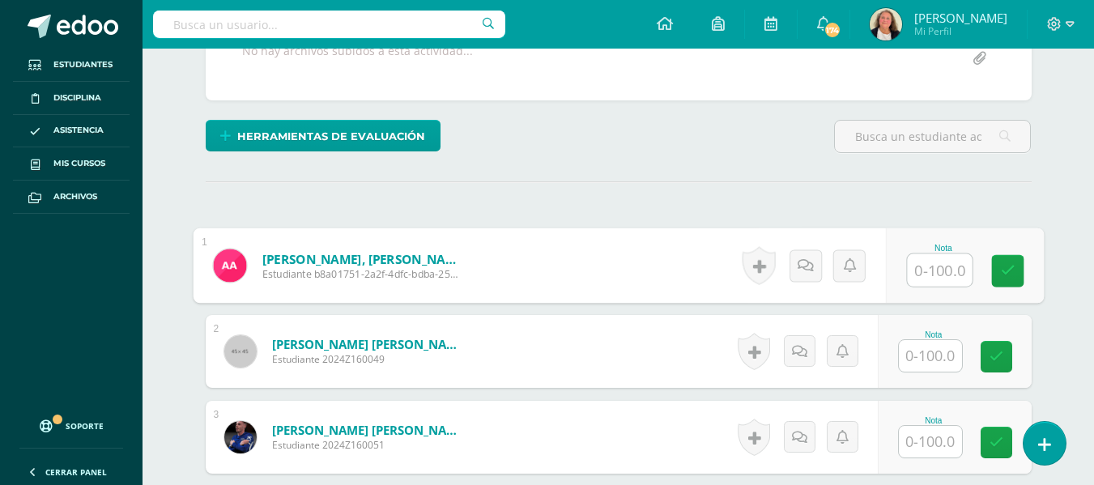
click at [934, 271] on input "text" at bounding box center [939, 270] width 65 height 32
type input "90"
click at [1011, 270] on icon at bounding box center [1007, 271] width 15 height 14
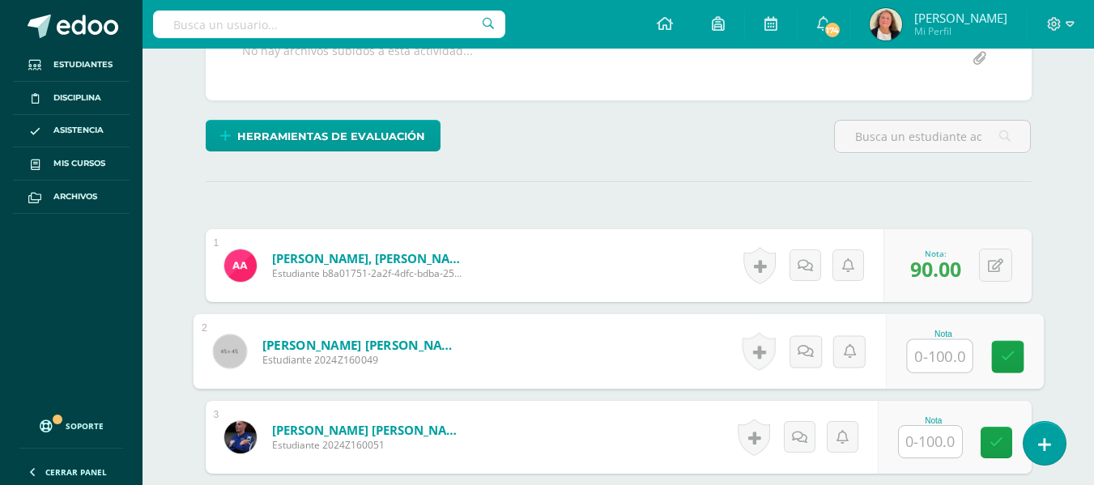
click at [934, 355] on input "text" at bounding box center [939, 356] width 65 height 32
type input "60"
click at [1011, 357] on icon at bounding box center [1007, 357] width 15 height 14
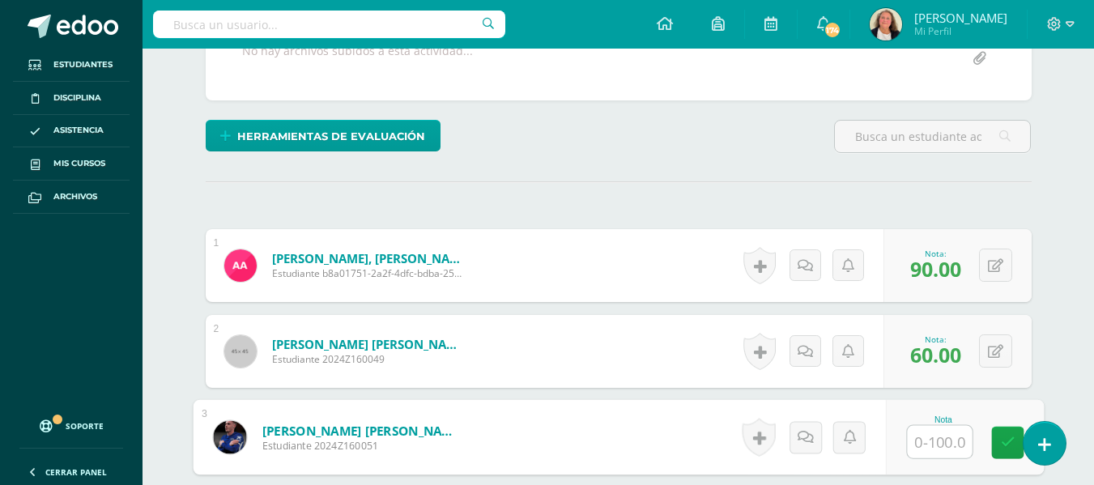
click at [930, 445] on input "text" at bounding box center [939, 442] width 65 height 32
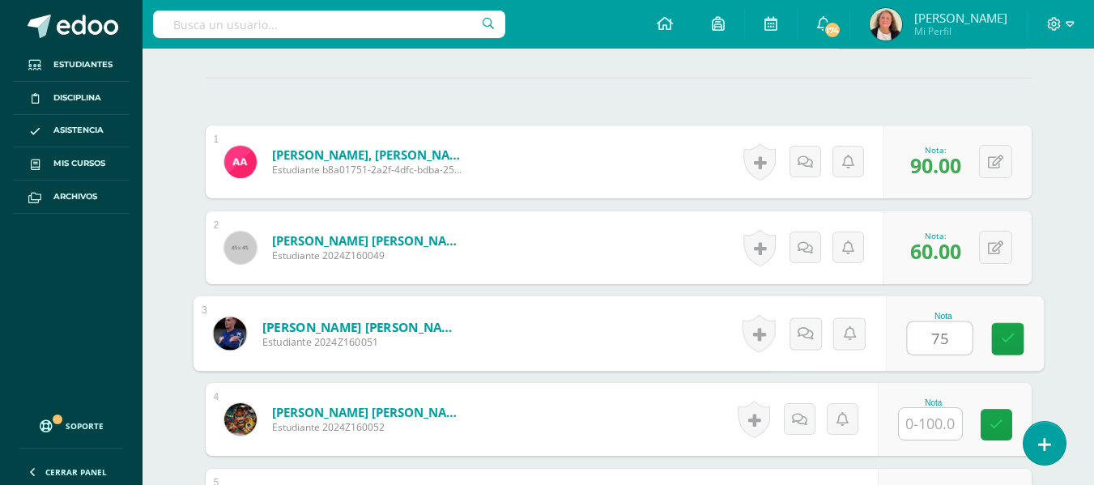
scroll to position [511, 0]
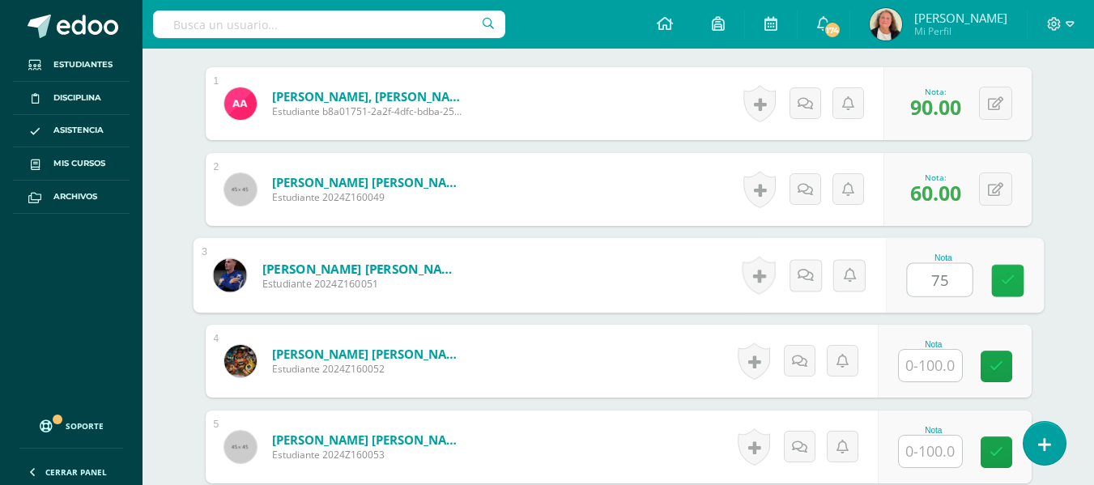
click at [1010, 276] on icon at bounding box center [1007, 281] width 15 height 14
click at [991, 270] on button at bounding box center [1006, 275] width 34 height 34
type input "78"
click at [967, 274] on icon at bounding box center [963, 281] width 15 height 14
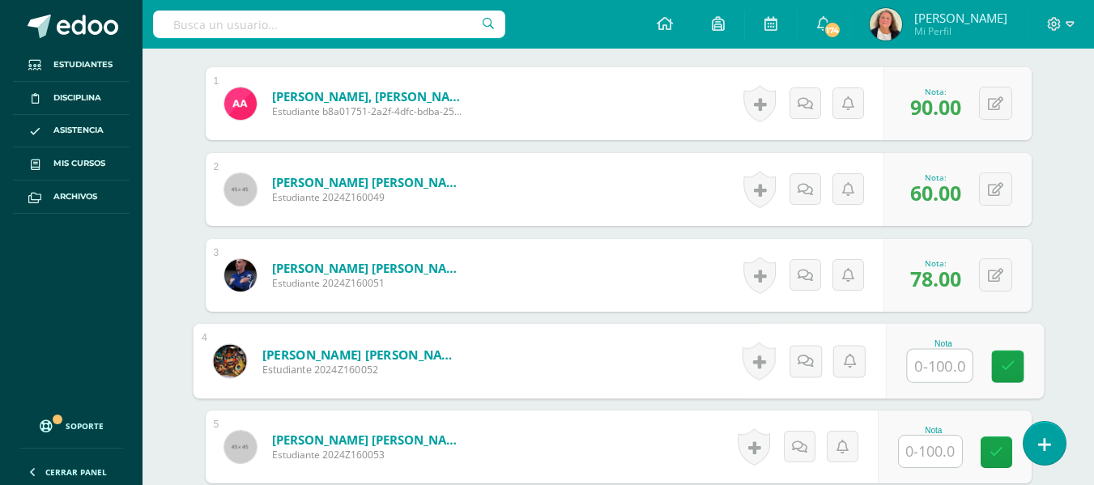
click at [933, 367] on input "text" at bounding box center [939, 366] width 65 height 32
type input "75"
click at [1006, 366] on icon at bounding box center [1007, 366] width 15 height 14
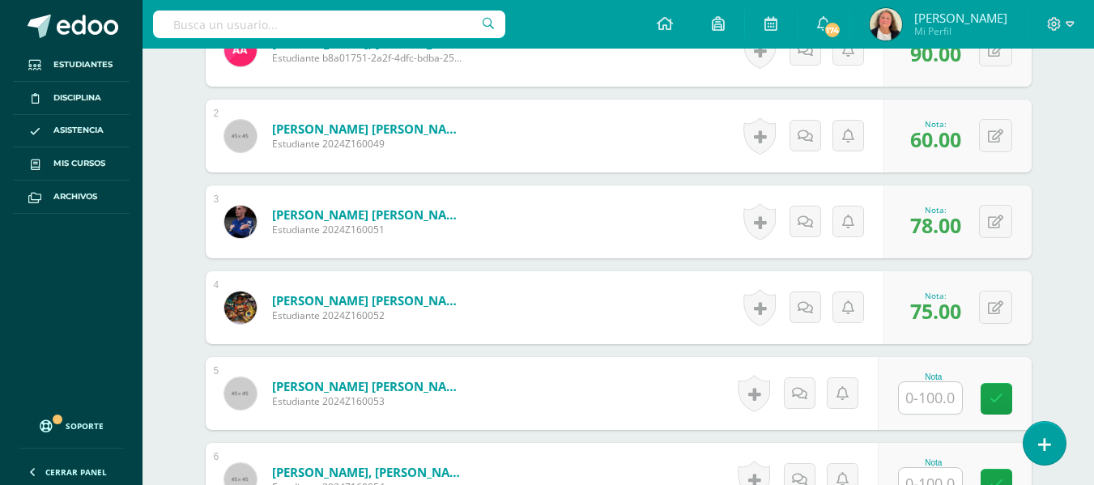
scroll to position [673, 0]
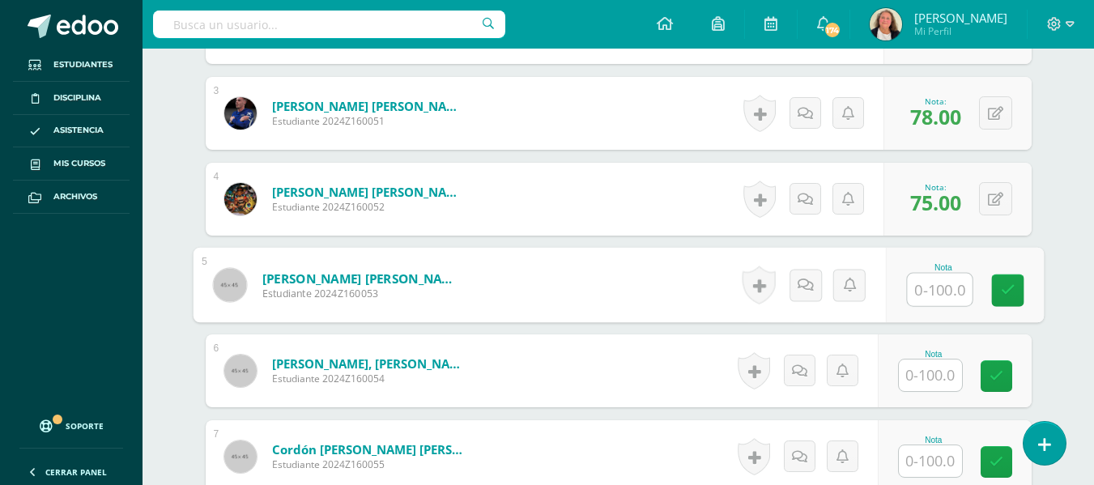
click at [921, 290] on input "text" at bounding box center [939, 290] width 65 height 32
type input "70"
click at [999, 287] on link at bounding box center [1007, 290] width 32 height 32
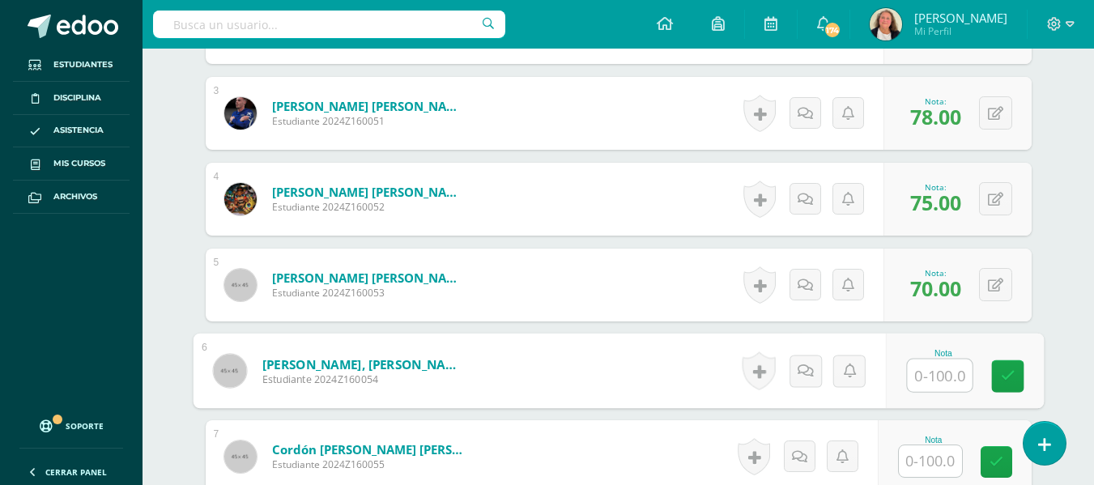
click at [930, 380] on input "text" at bounding box center [939, 375] width 65 height 32
type input "55"
click at [1005, 375] on icon at bounding box center [1007, 376] width 15 height 14
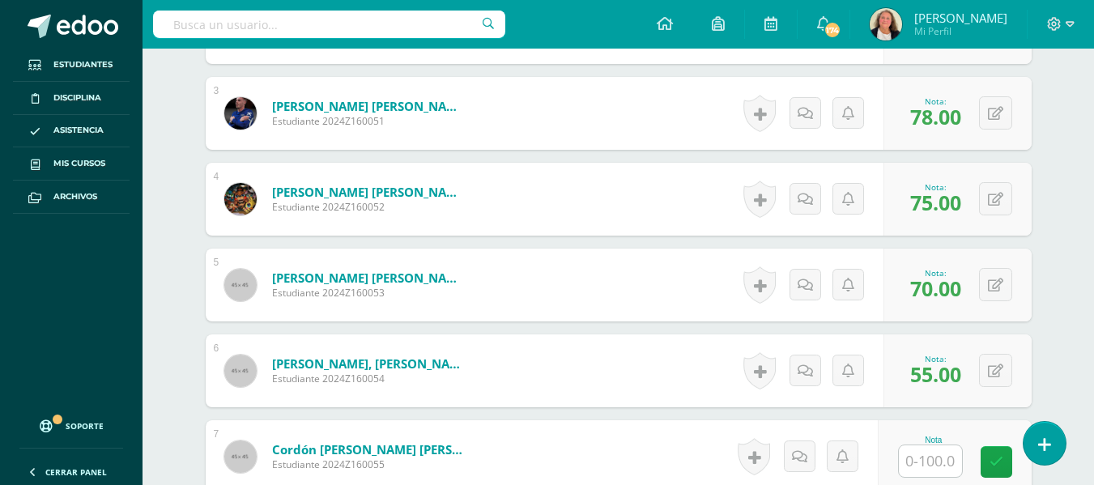
click at [931, 461] on input "text" at bounding box center [930, 461] width 63 height 32
type input "100"
click at [998, 372] on icon at bounding box center [1006, 371] width 16 height 14
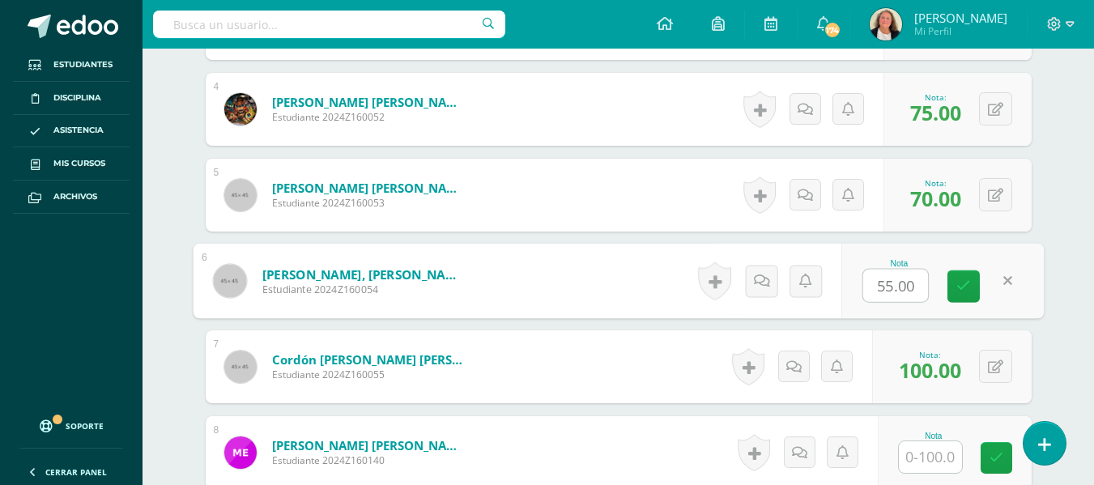
scroll to position [835, 0]
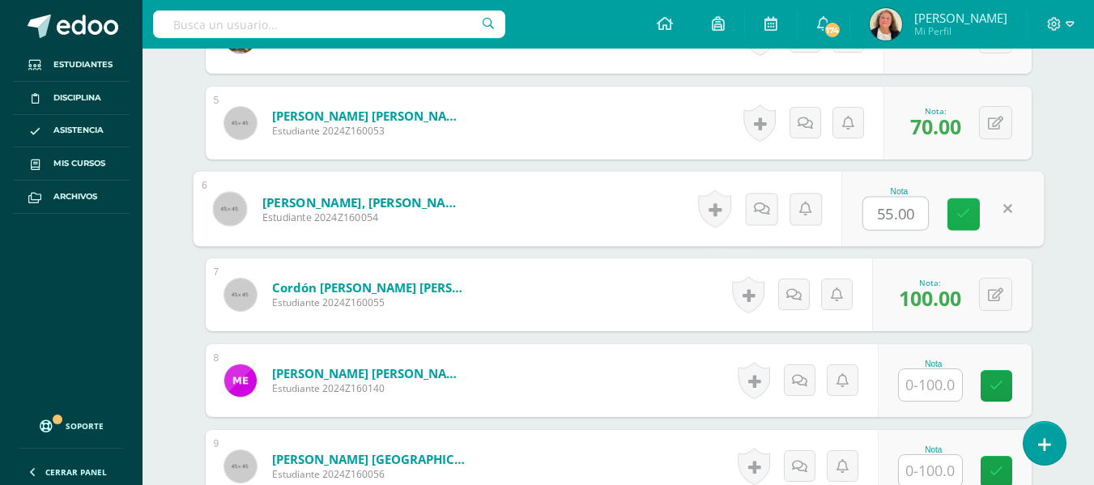
click at [966, 211] on icon at bounding box center [963, 214] width 15 height 14
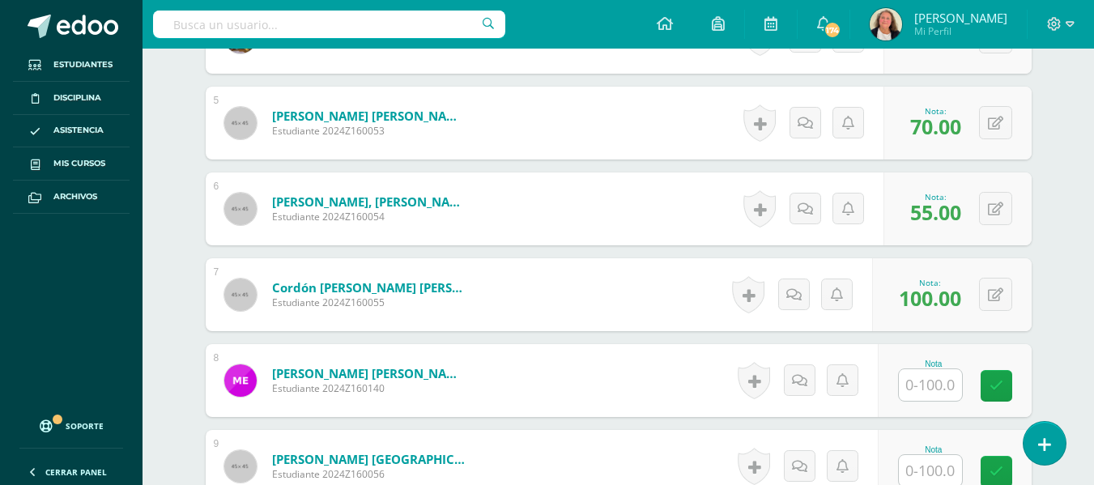
click at [940, 382] on input "text" at bounding box center [930, 385] width 63 height 32
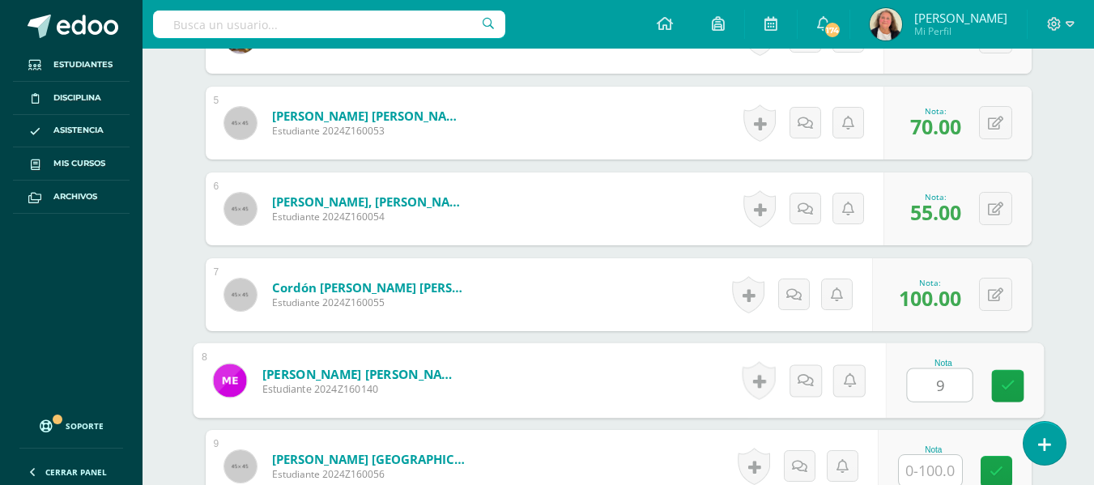
type input "95"
click at [1010, 384] on icon at bounding box center [1007, 386] width 15 height 14
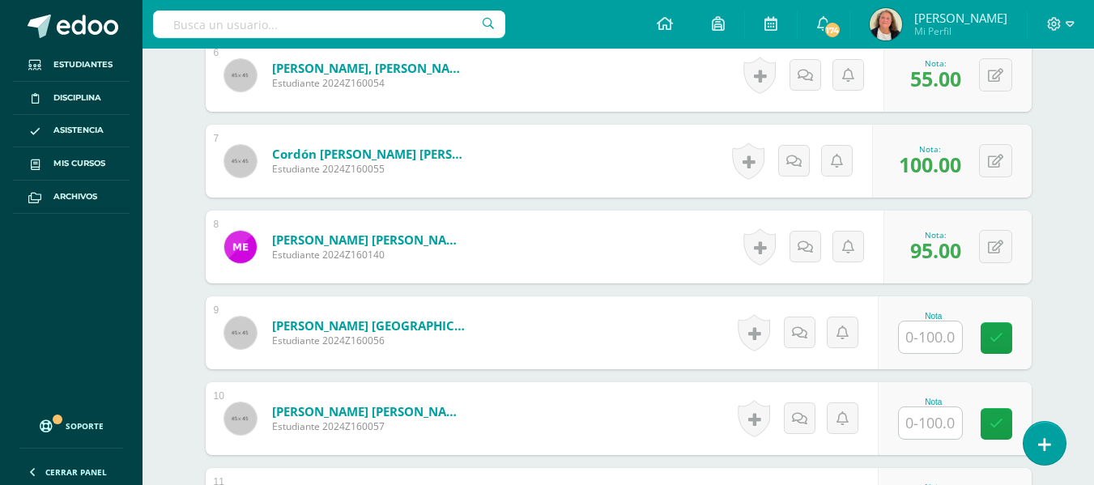
scroll to position [997, 0]
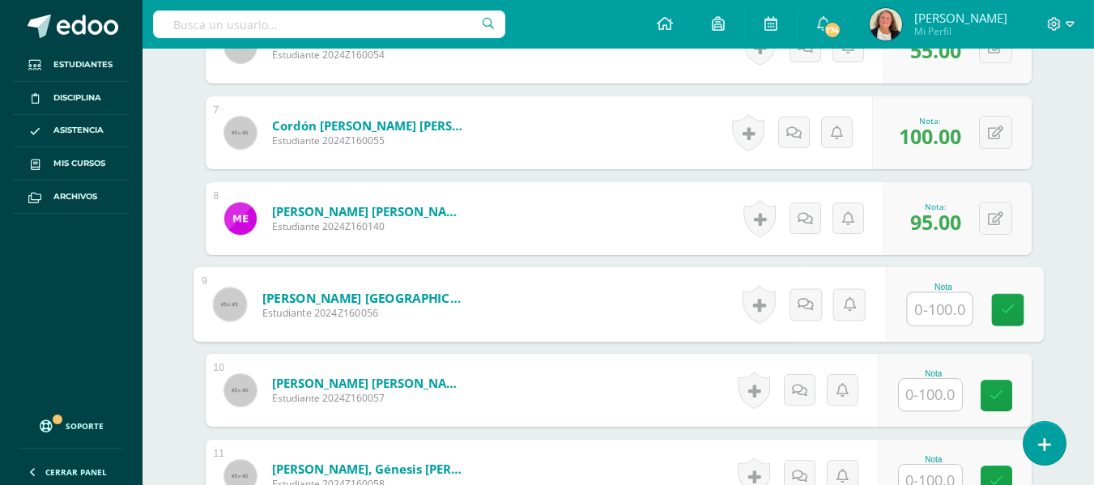
click at [927, 303] on input "text" at bounding box center [939, 309] width 65 height 32
type input "72"
click at [1006, 306] on icon at bounding box center [1007, 310] width 15 height 14
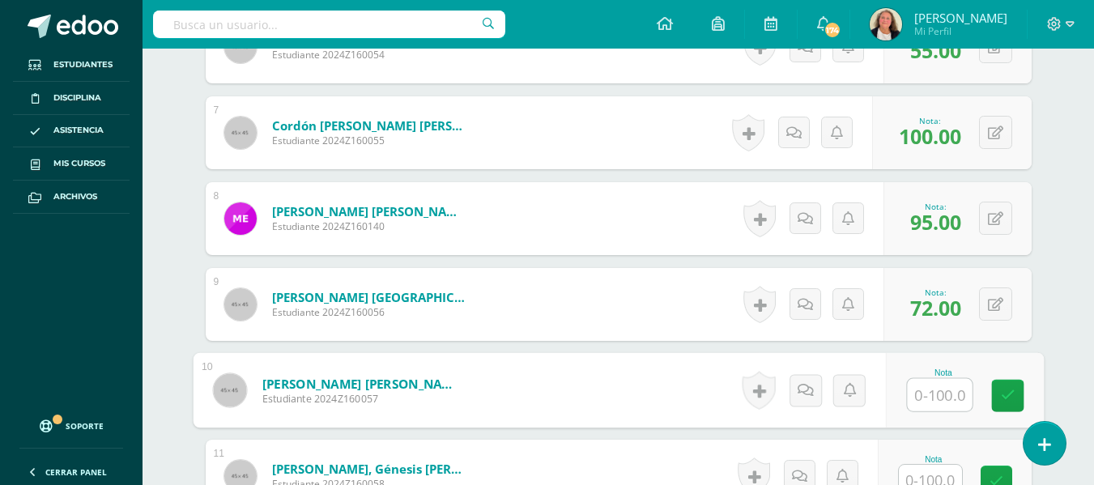
click at [921, 400] on input "text" at bounding box center [939, 395] width 65 height 32
type input "99"
click at [1006, 387] on link at bounding box center [1007, 396] width 32 height 32
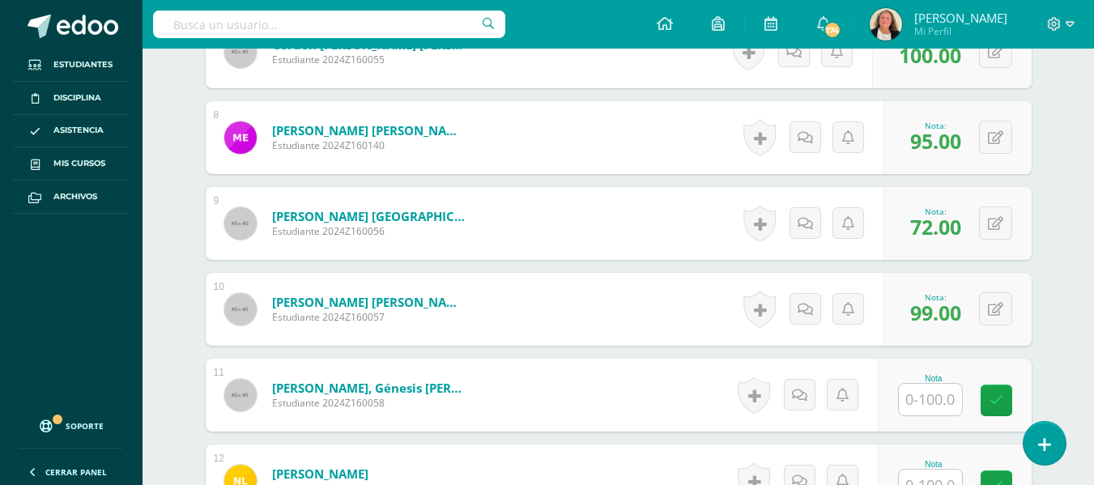
scroll to position [1159, 0]
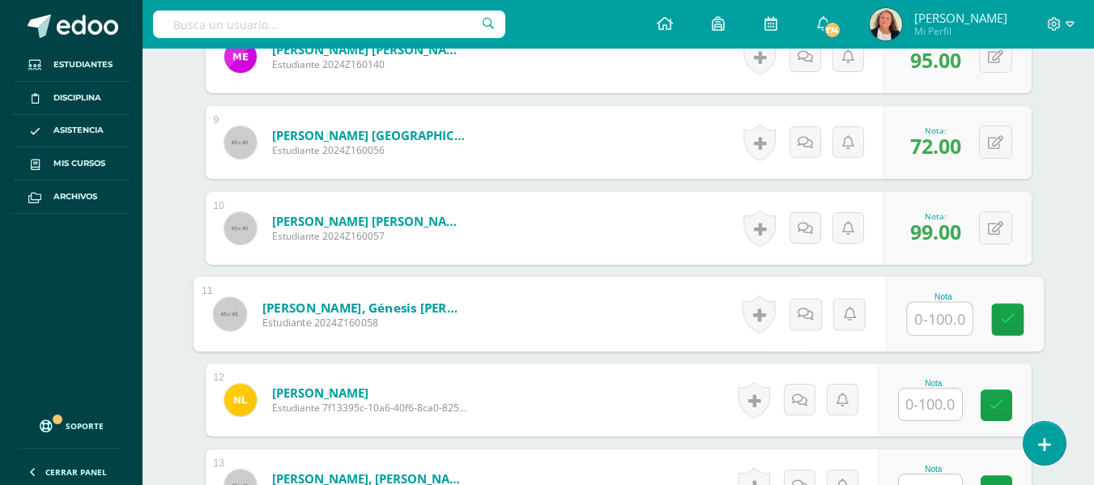
click at [942, 321] on input "text" at bounding box center [939, 319] width 65 height 32
type input "99"
click at [1015, 317] on link at bounding box center [1007, 320] width 32 height 32
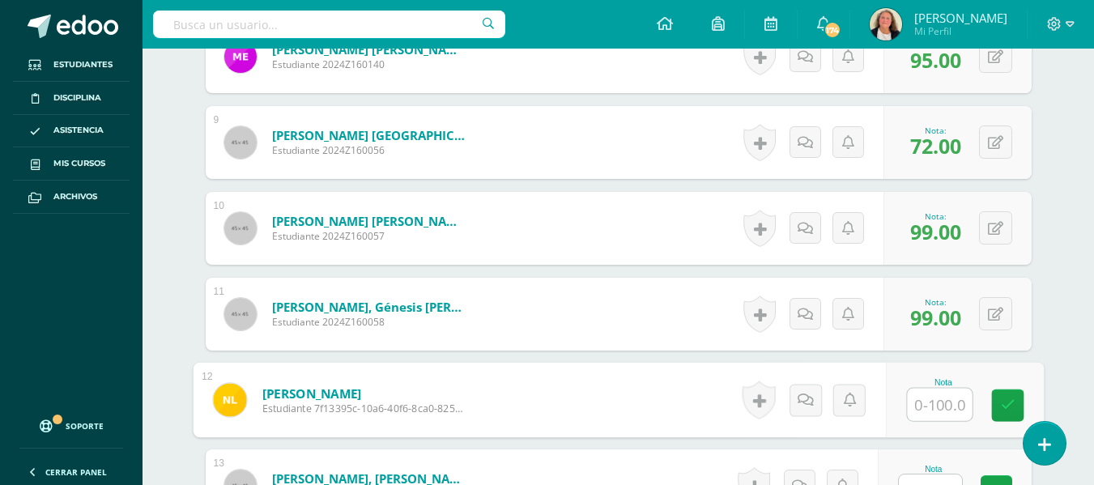
click at [930, 412] on input "text" at bounding box center [939, 405] width 65 height 32
type input "70"
click at [1006, 398] on icon at bounding box center [1007, 405] width 15 height 14
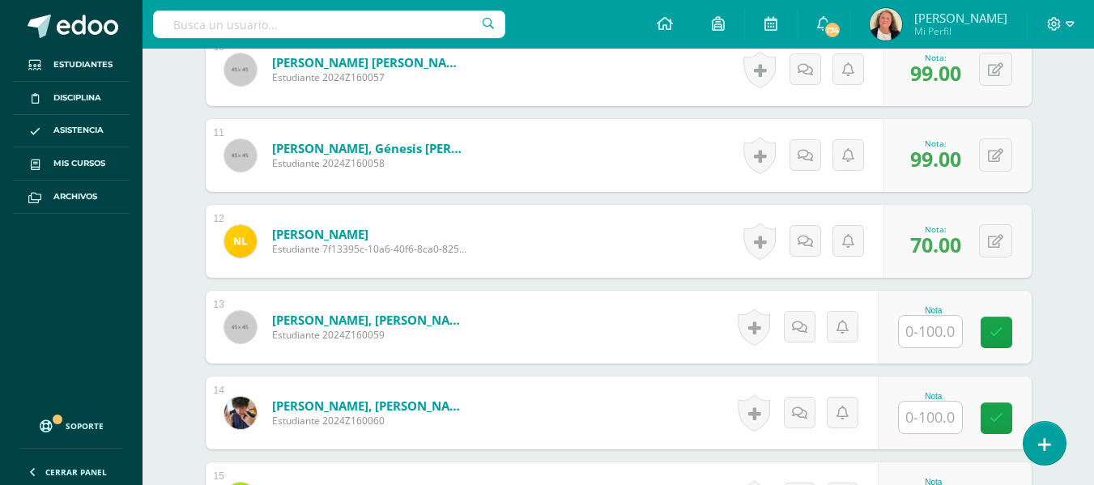
scroll to position [1321, 0]
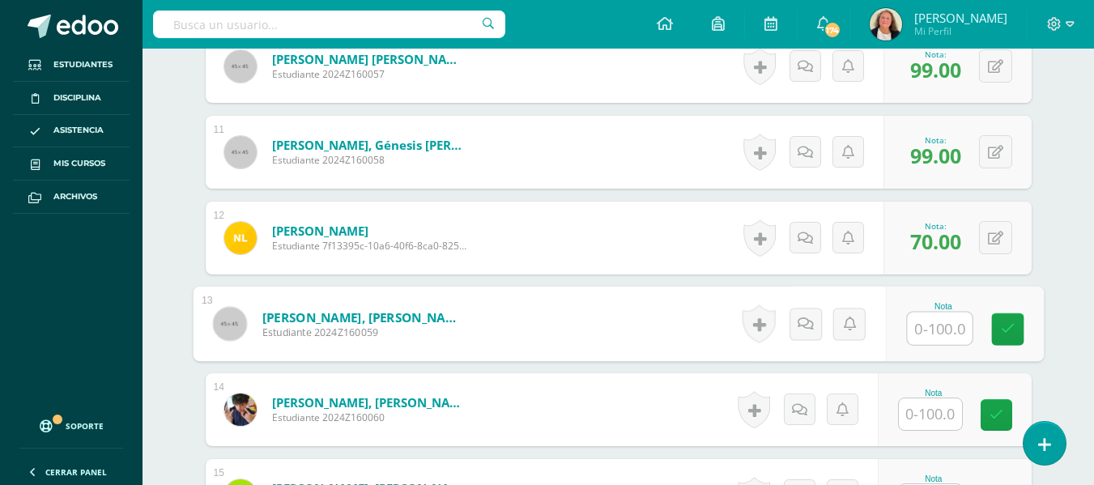
click at [930, 327] on input "text" at bounding box center [939, 329] width 65 height 32
type input "91"
click at [1006, 332] on icon at bounding box center [1007, 329] width 15 height 14
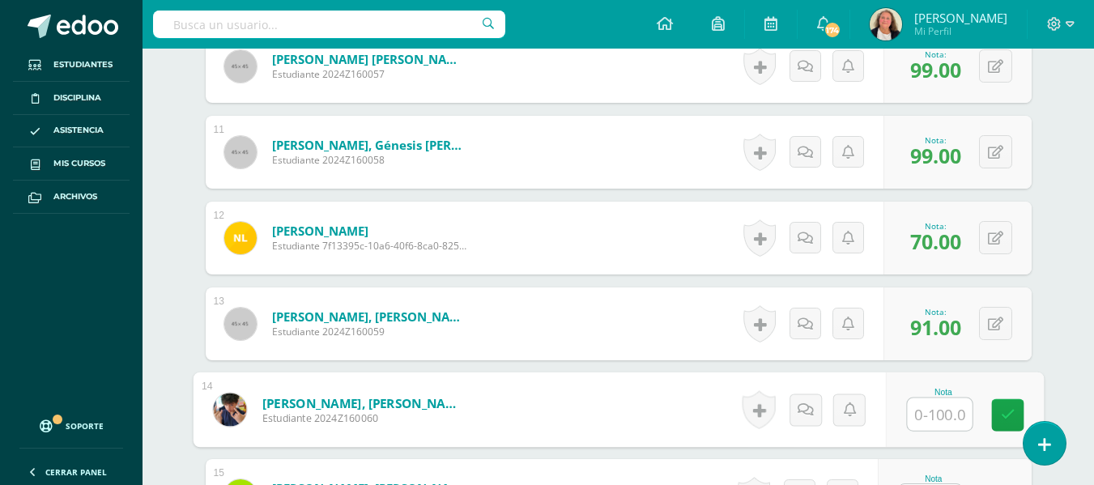
click at [931, 417] on input "text" at bounding box center [939, 414] width 65 height 32
type input "65"
click at [1001, 412] on link at bounding box center [1007, 415] width 32 height 32
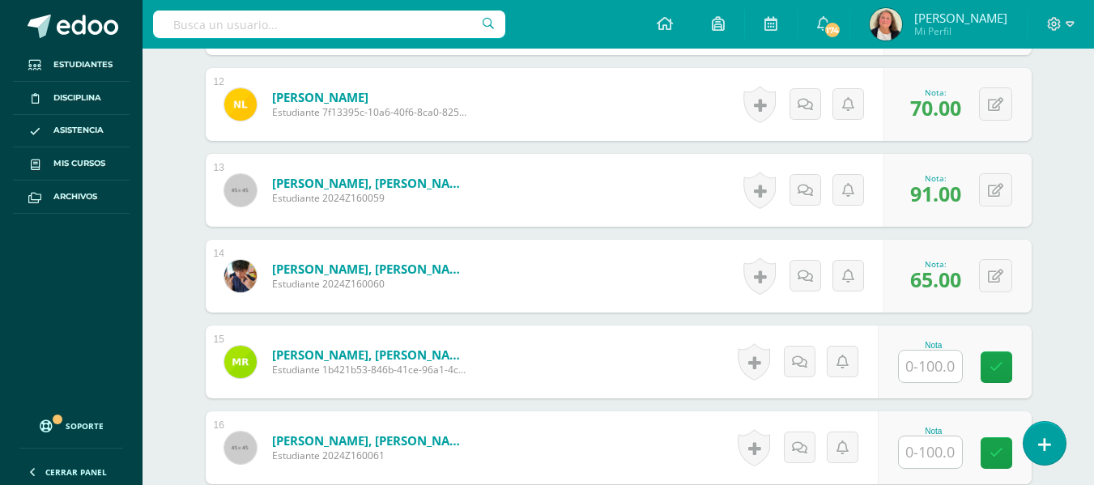
scroll to position [1483, 0]
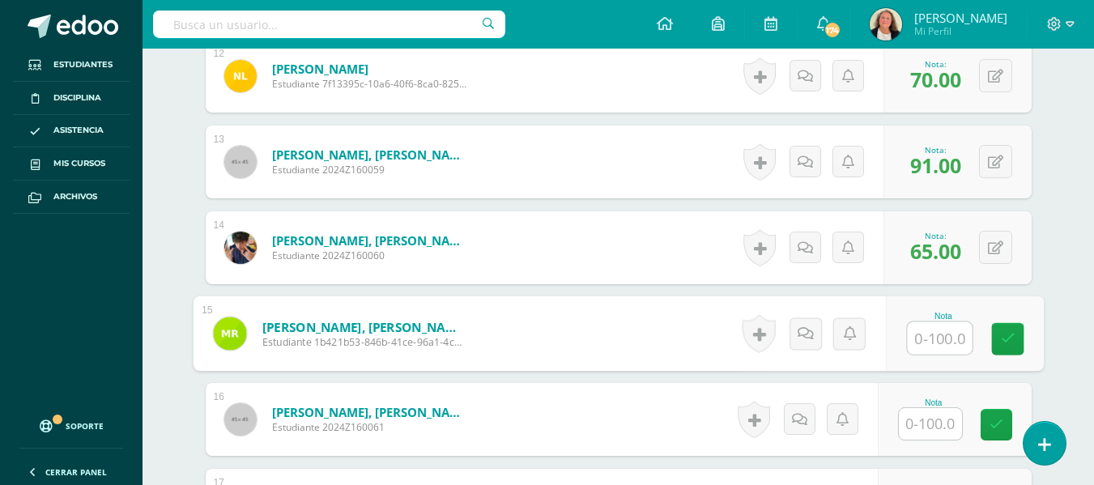
click at [933, 345] on input "text" at bounding box center [939, 338] width 65 height 32
type input "89"
click at [1005, 336] on icon at bounding box center [1007, 339] width 15 height 14
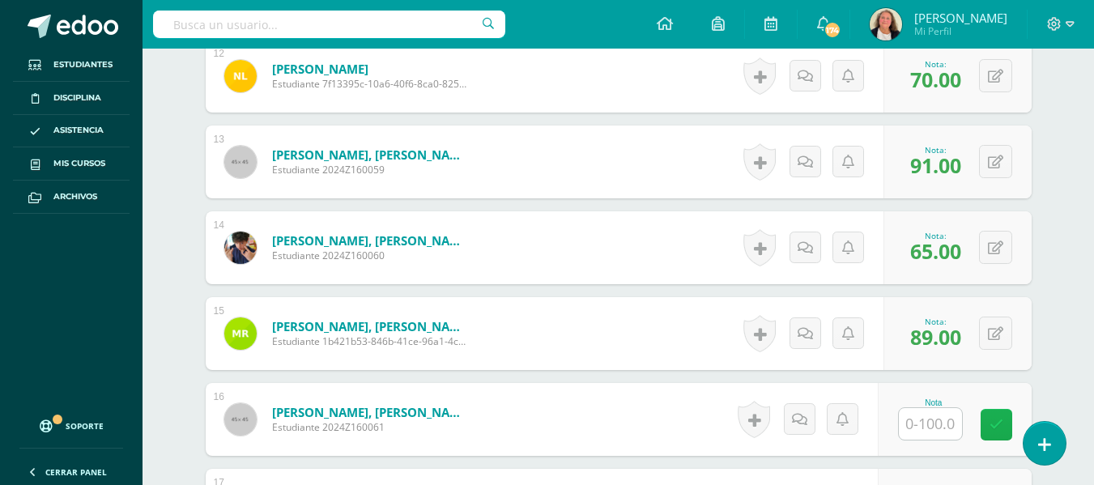
scroll to position [1563, 0]
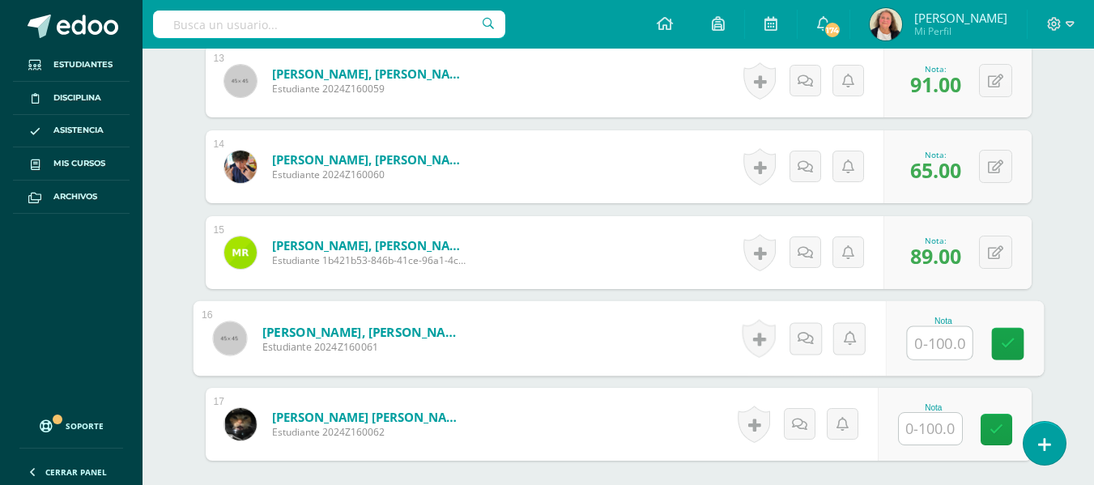
click at [925, 335] on input "text" at bounding box center [939, 343] width 65 height 32
type input "89"
click at [1006, 343] on icon at bounding box center [1007, 344] width 15 height 14
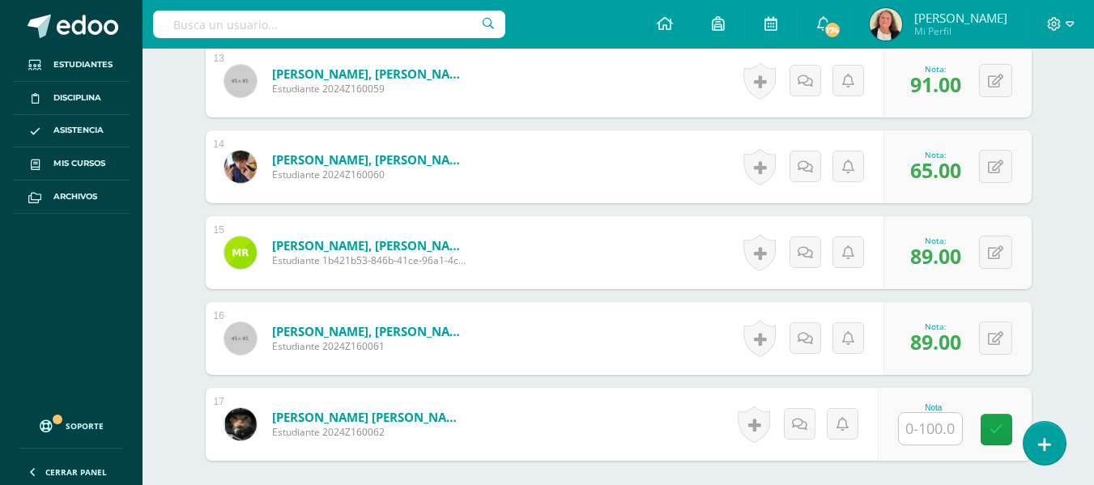
click at [659, 408] on form "Villagrán Aguilar, Byron Alejandro Estudiante 2024Z160062 Nota 0 Logros N/A" at bounding box center [619, 424] width 826 height 73
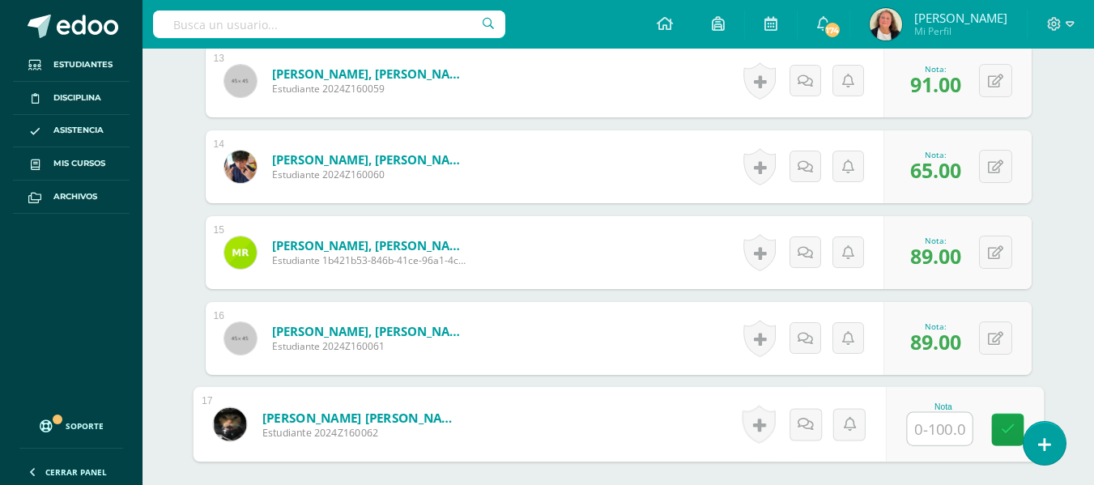
click at [937, 427] on input "text" at bounding box center [939, 429] width 65 height 32
type input "95"
click at [1010, 423] on icon at bounding box center [1007, 430] width 15 height 14
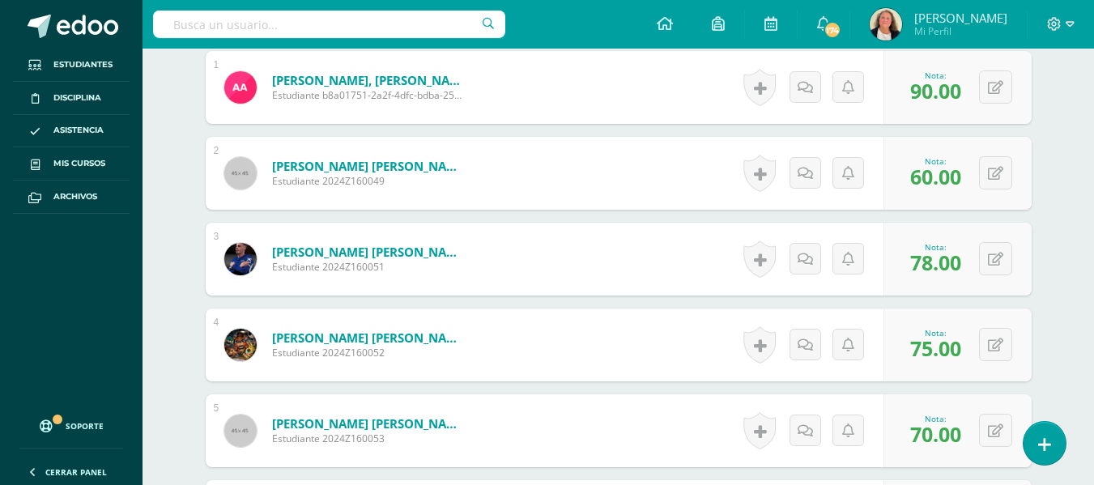
scroll to position [429, 0]
